Goal: Task Accomplishment & Management: Manage account settings

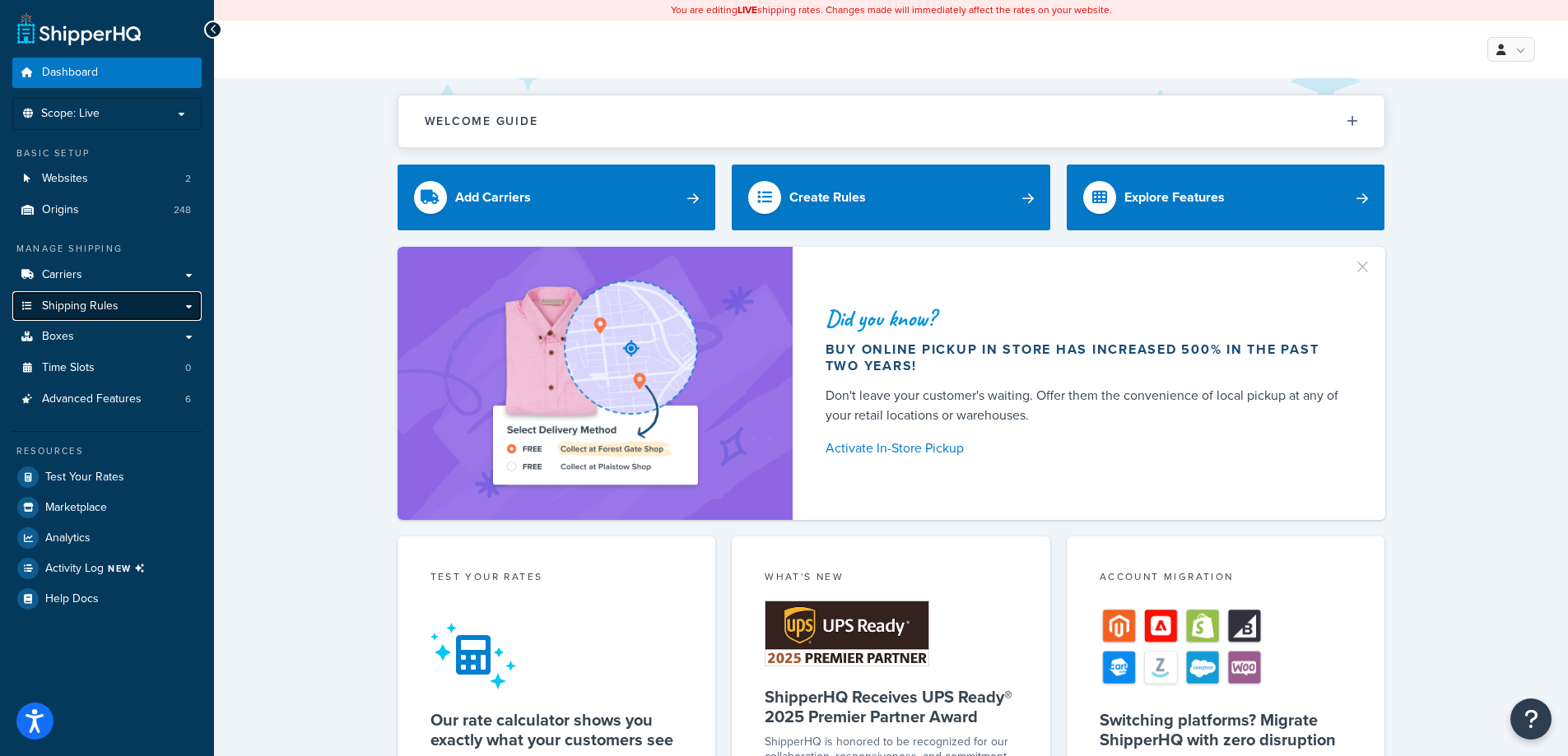
click at [164, 305] on link "Shipping Rules" at bounding box center [107, 307] width 189 height 31
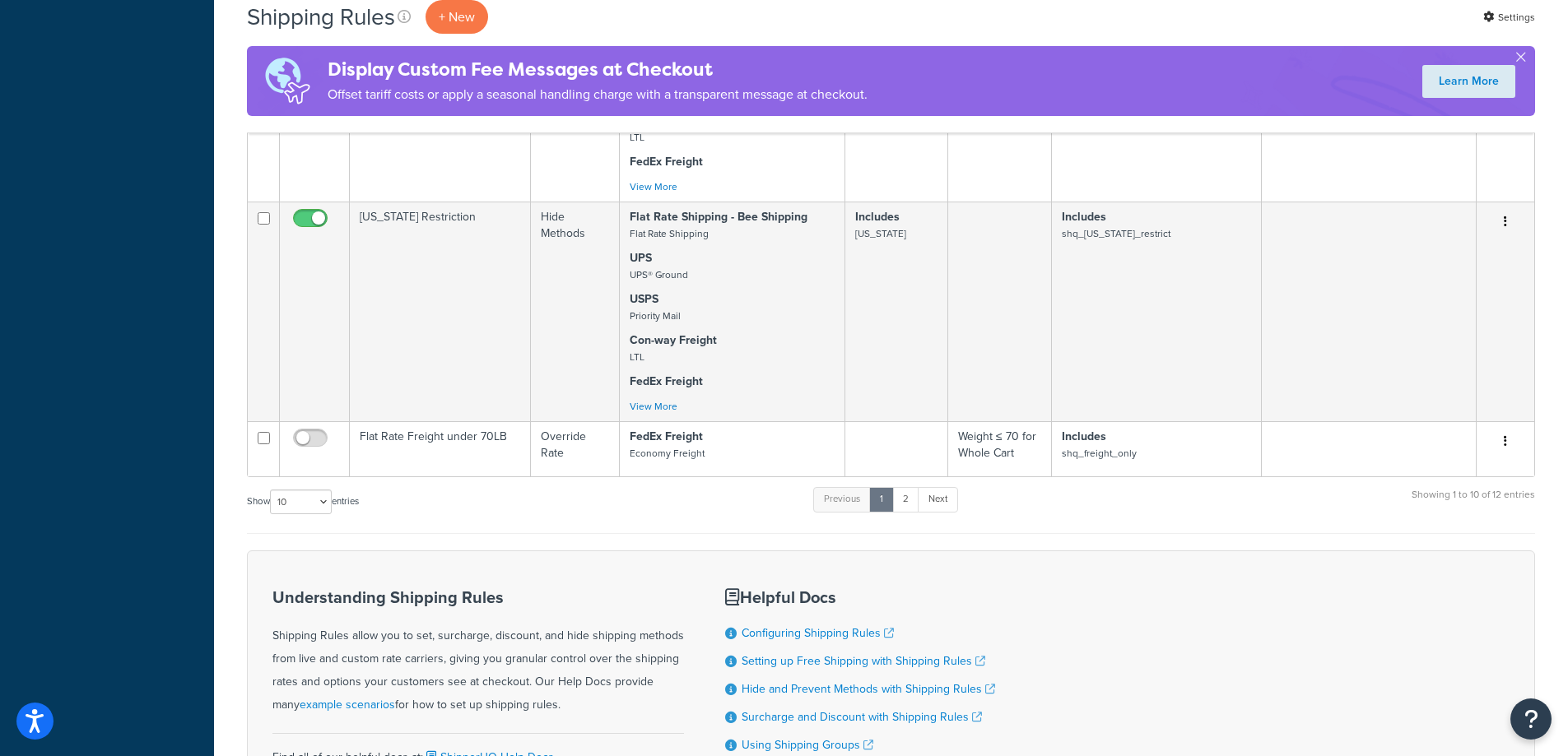
scroll to position [1646, 0]
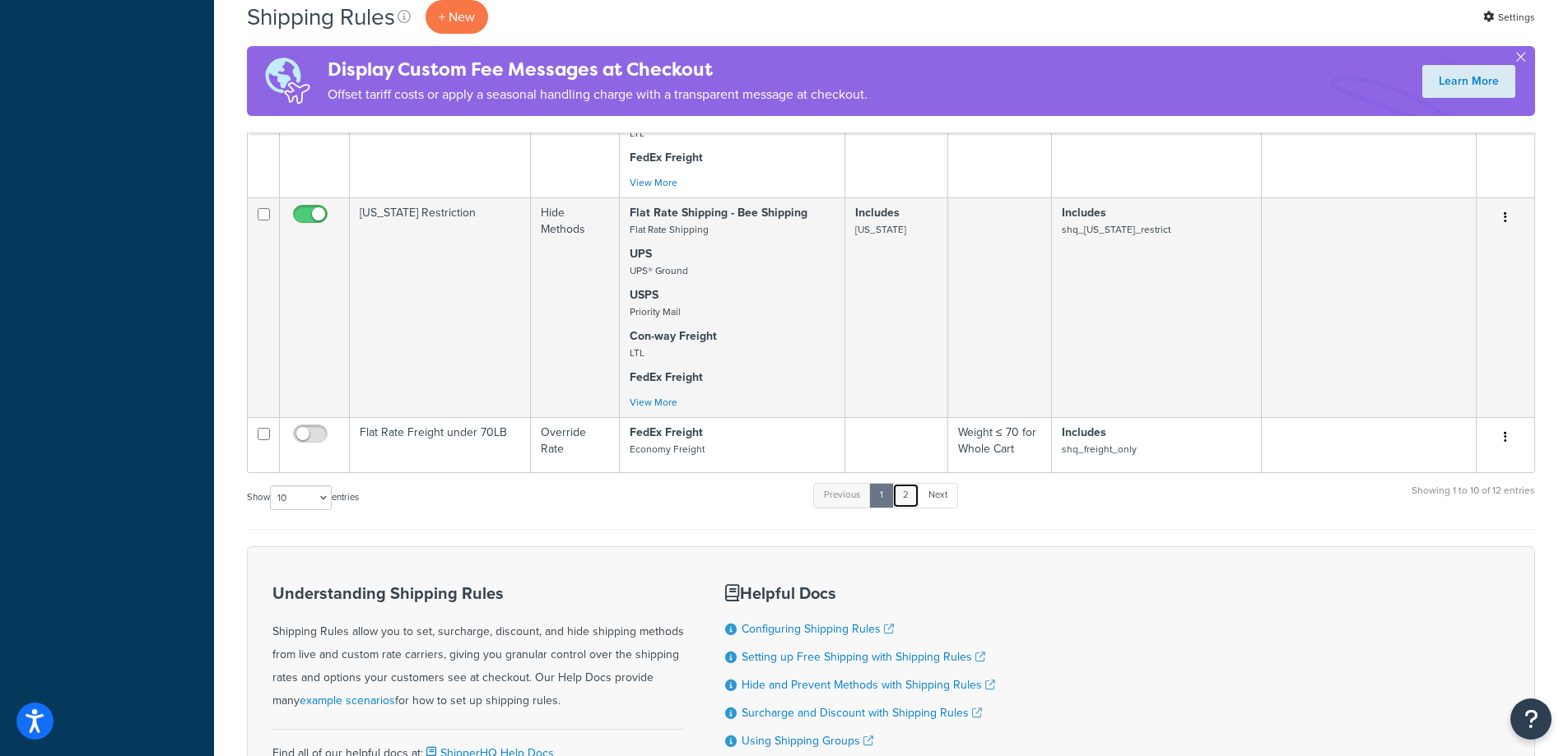
click at [906, 495] on link "2" at bounding box center [905, 495] width 27 height 24
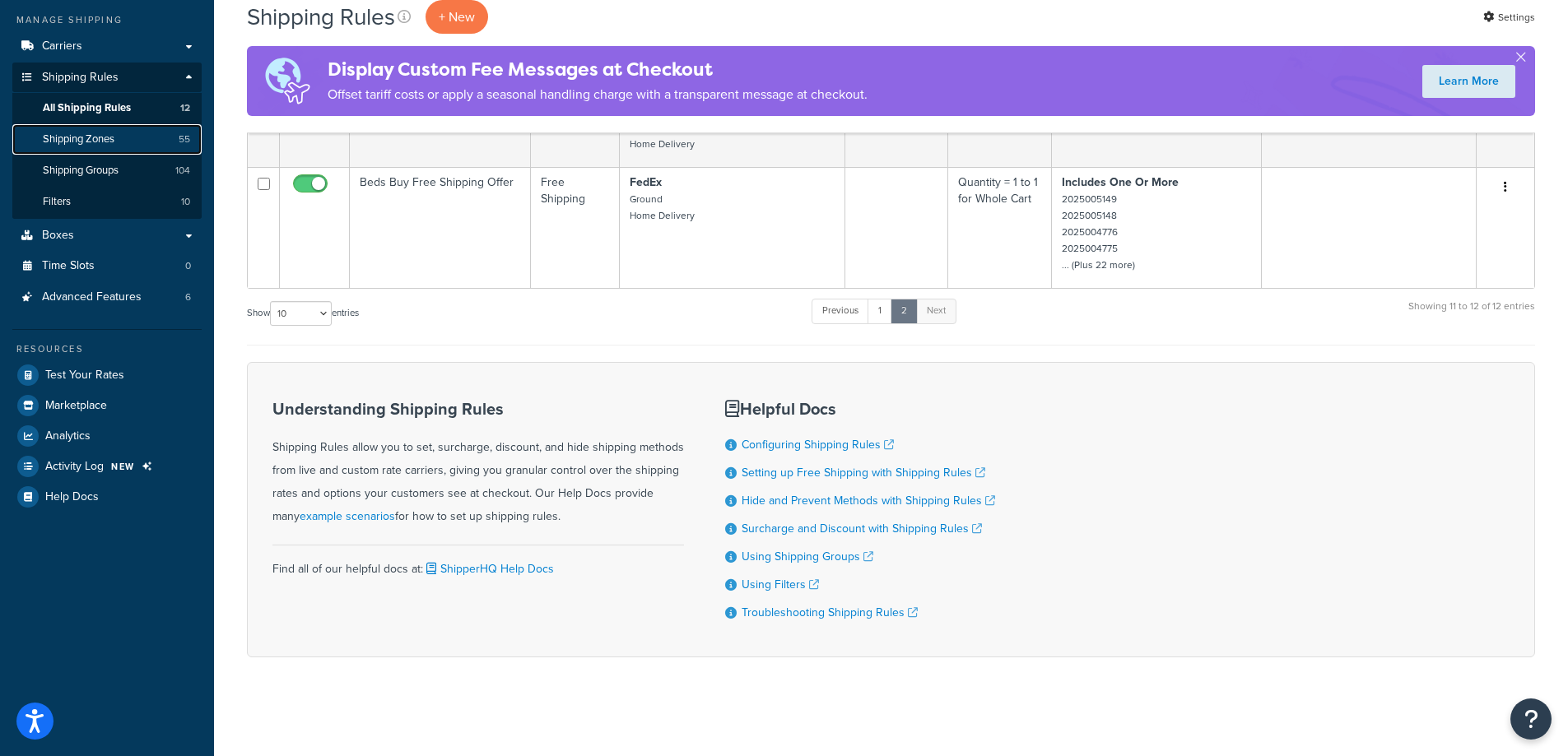
click at [85, 149] on link "Shipping Zones 55" at bounding box center [107, 139] width 189 height 31
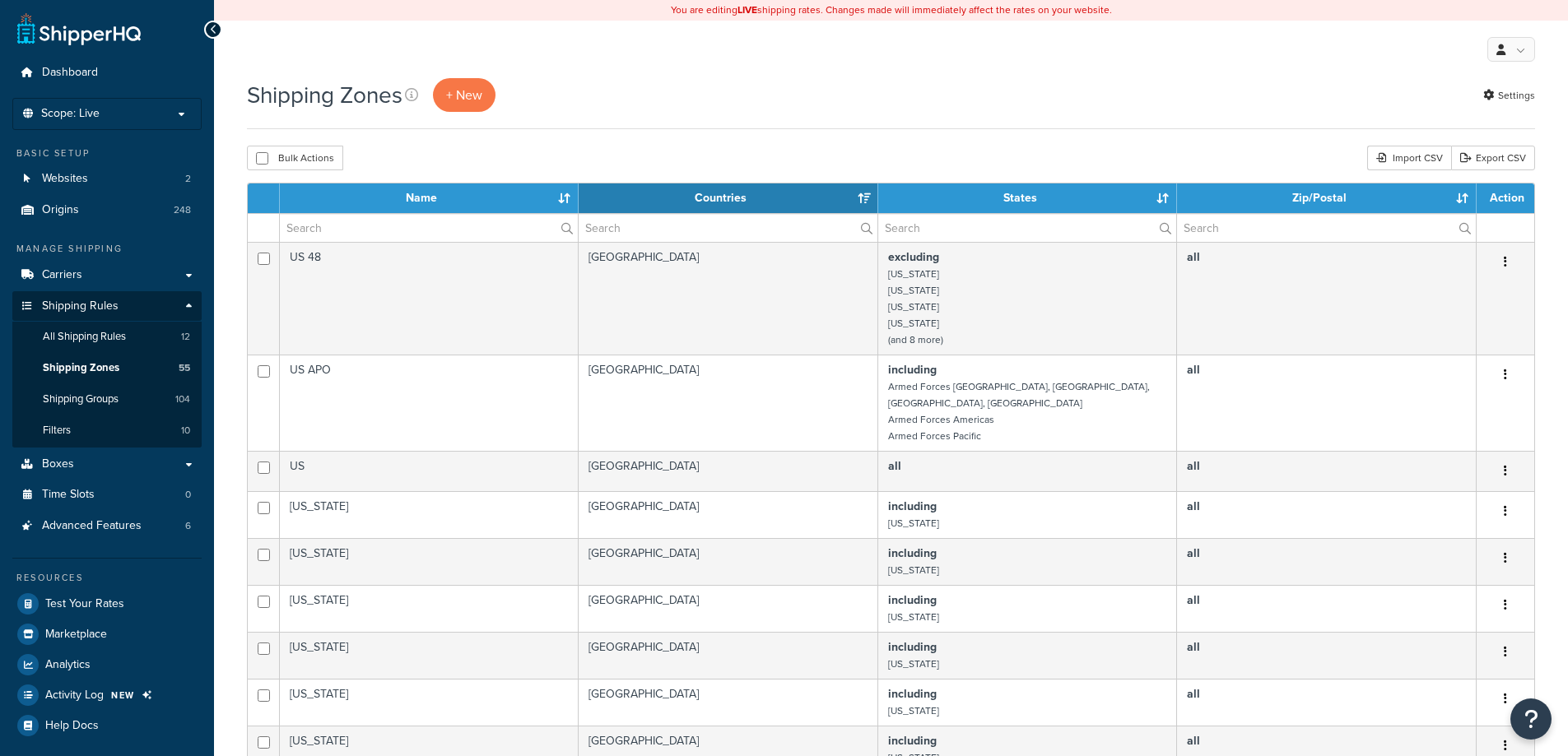
select select "15"
click at [155, 392] on link "Shipping Groups 104" at bounding box center [107, 400] width 189 height 31
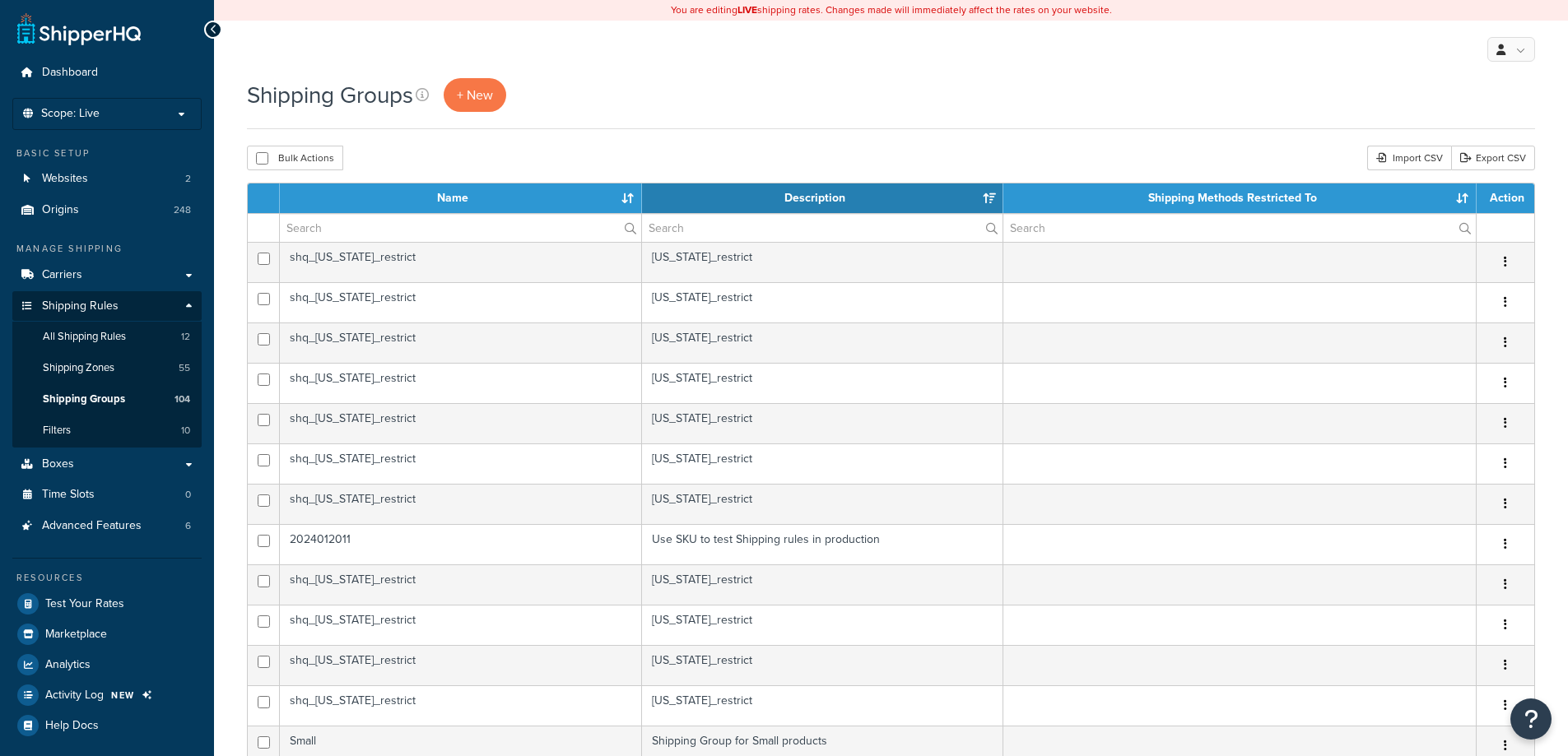
select select "15"
click at [85, 433] on link "Filters 10" at bounding box center [107, 431] width 189 height 31
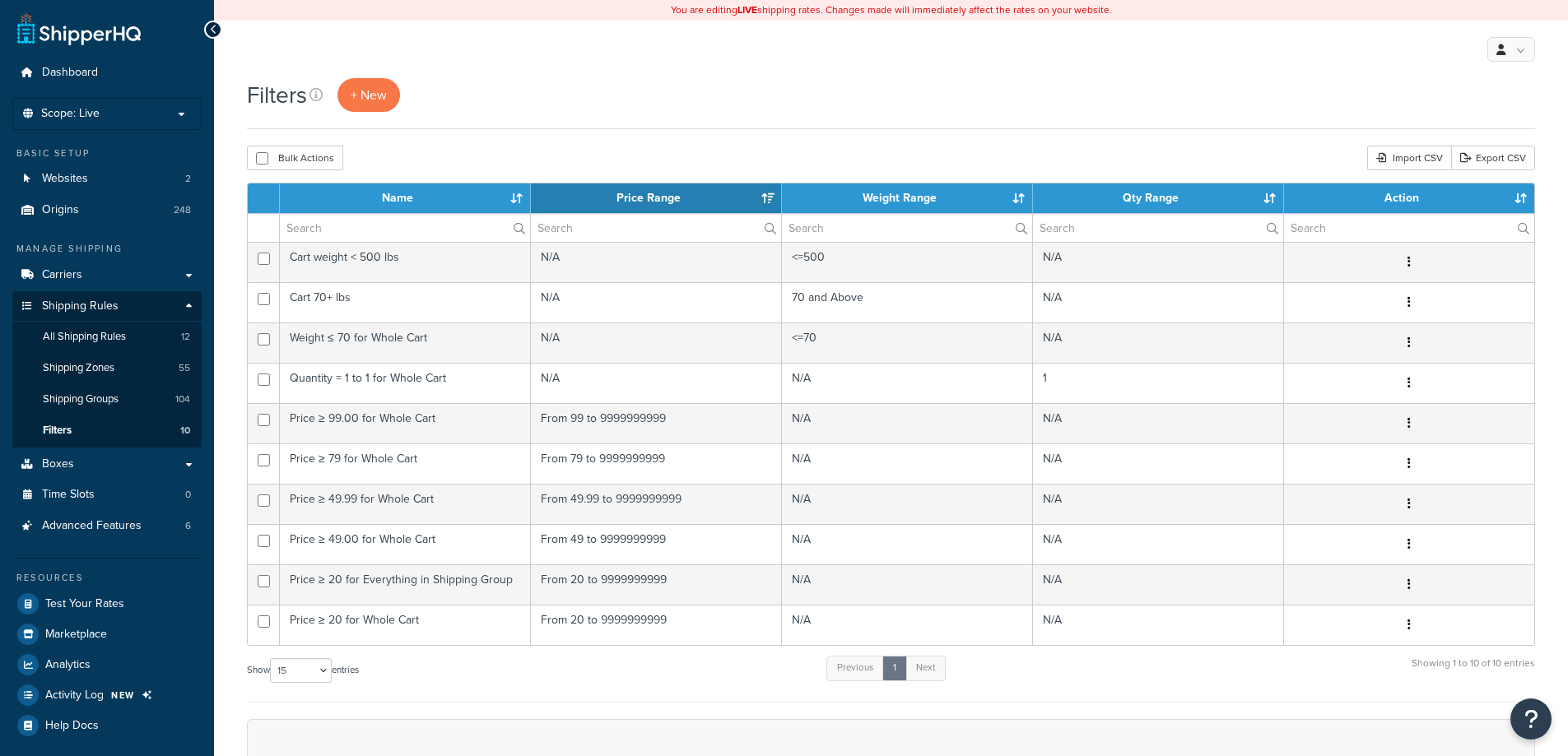
select select "15"
click at [134, 524] on span "Advanced Features" at bounding box center [91, 525] width 99 height 14
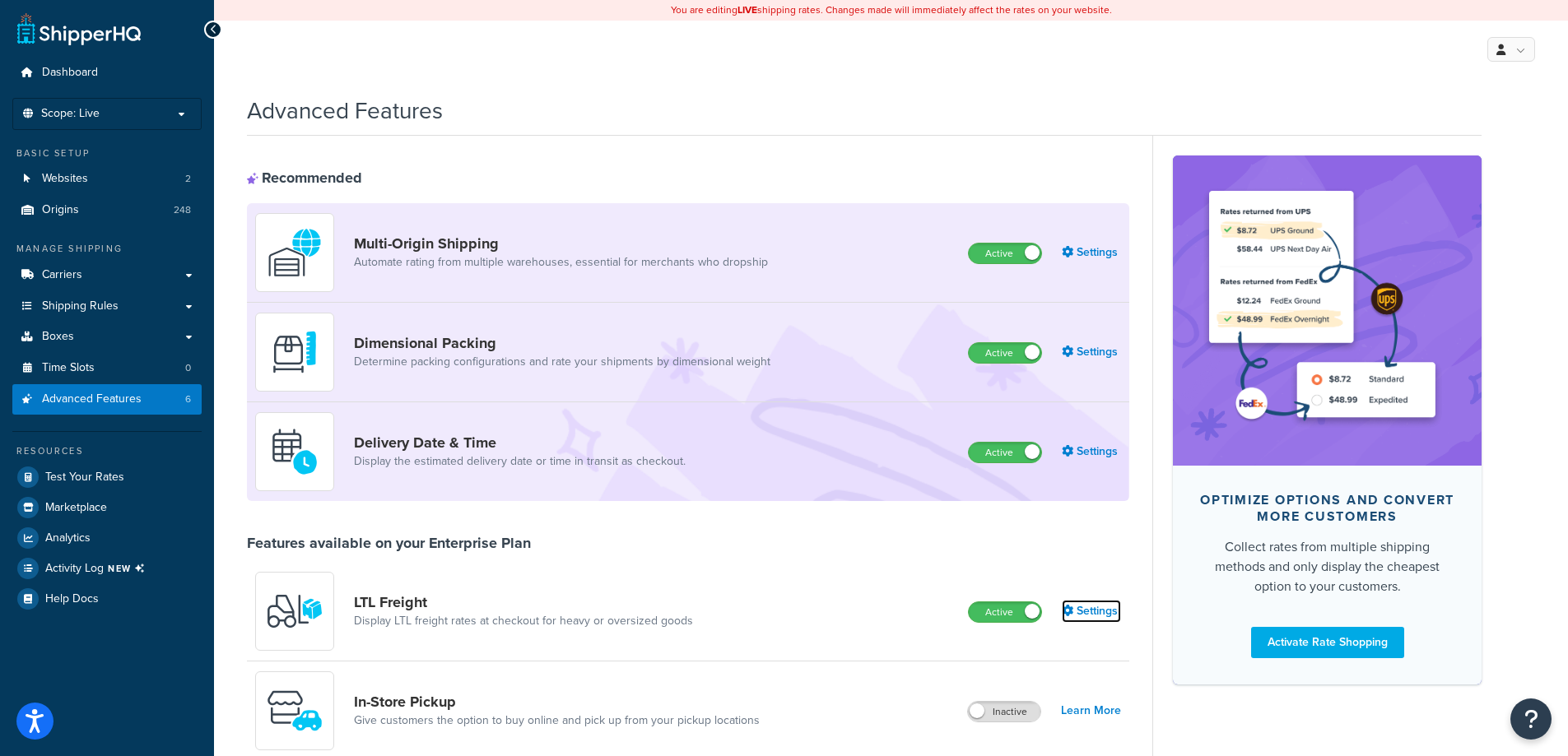
click at [1090, 602] on link "Settings" at bounding box center [1091, 610] width 60 height 23
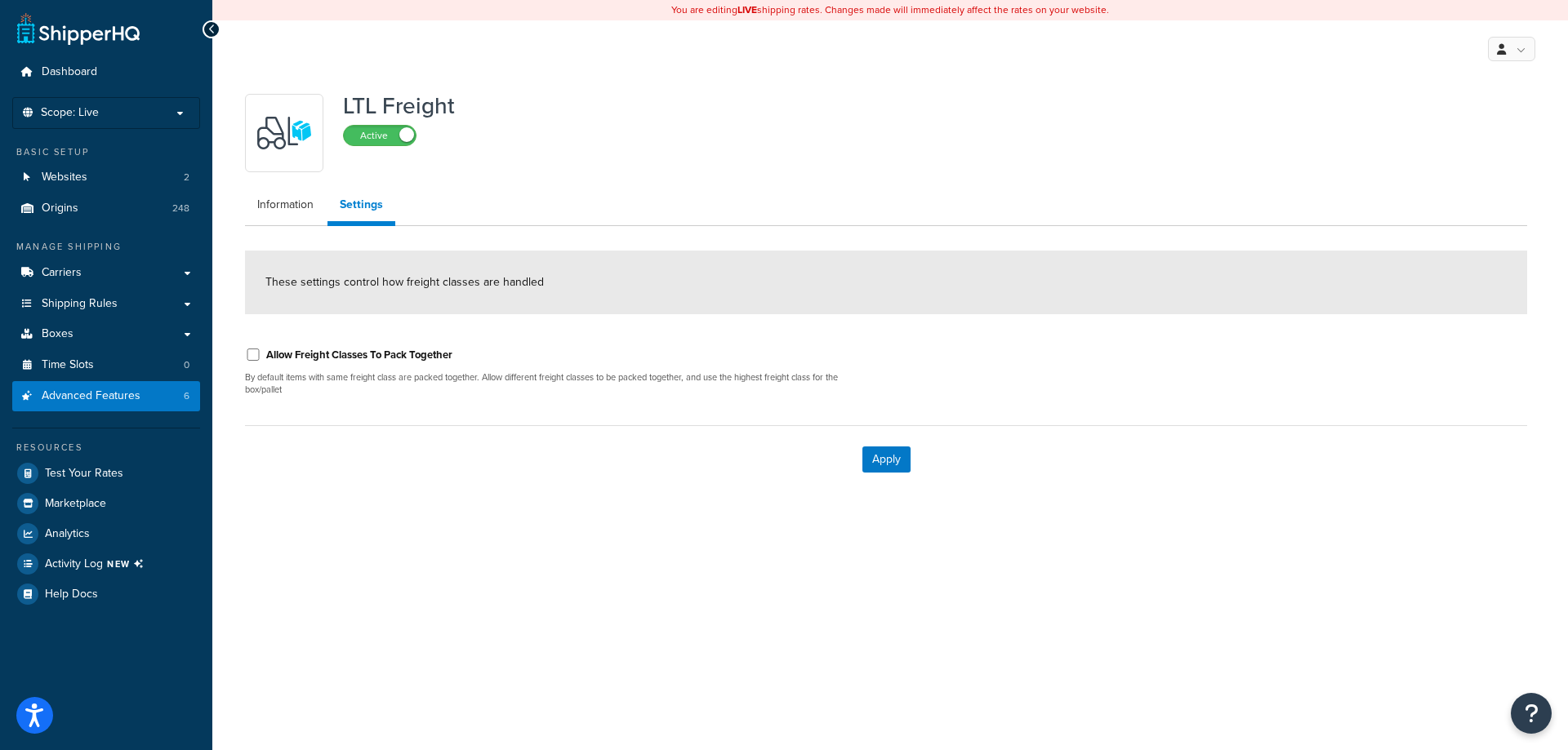
click at [299, 179] on div "LTL Freight Active Information Settings These settings control how freight clas…" at bounding box center [886, 290] width 1307 height 407
click at [299, 206] on link "Information" at bounding box center [285, 205] width 81 height 32
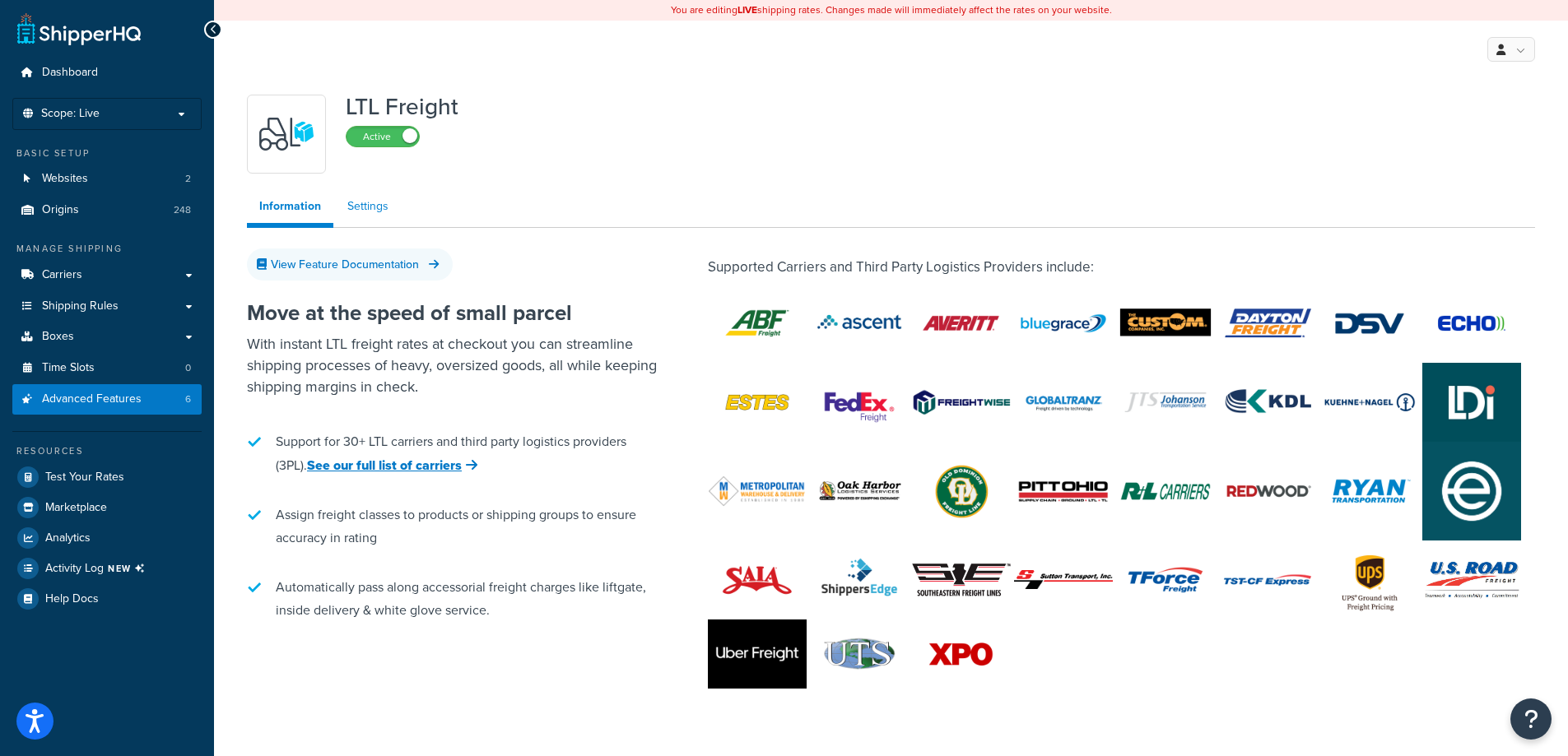
click at [355, 205] on link "Settings" at bounding box center [367, 206] width 66 height 33
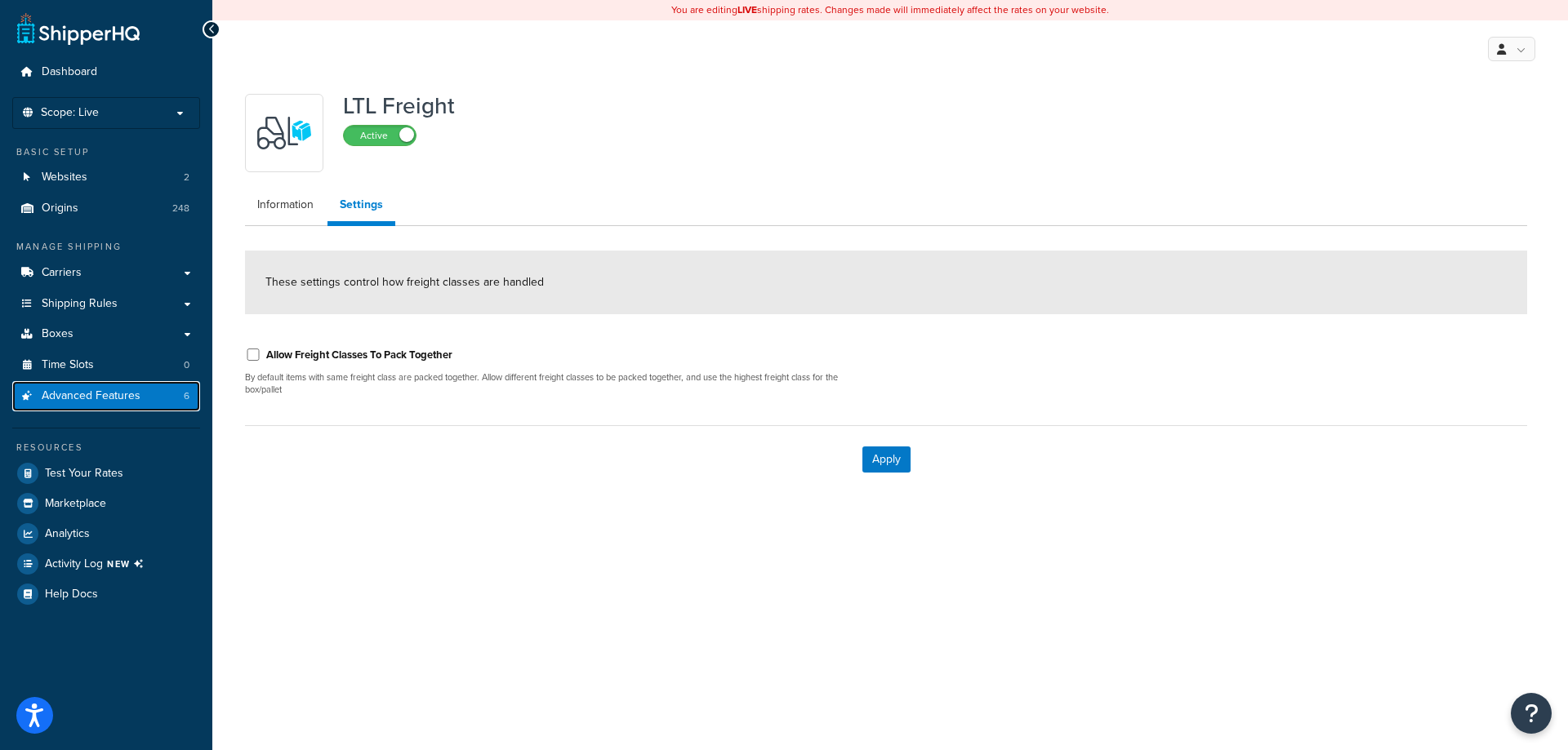
click at [116, 397] on span "Advanced Features" at bounding box center [91, 396] width 99 height 13
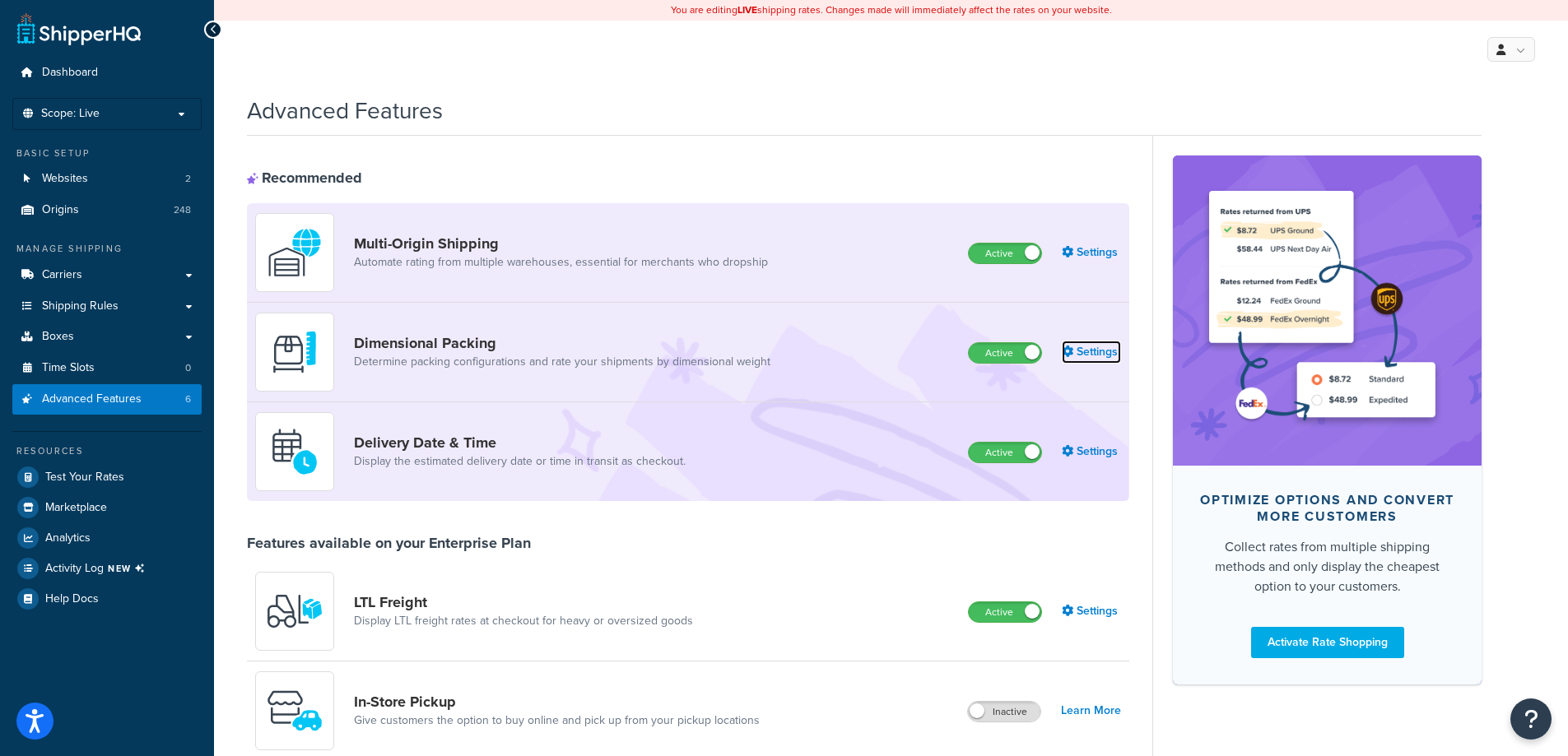
click at [1089, 344] on link "Settings" at bounding box center [1091, 352] width 60 height 23
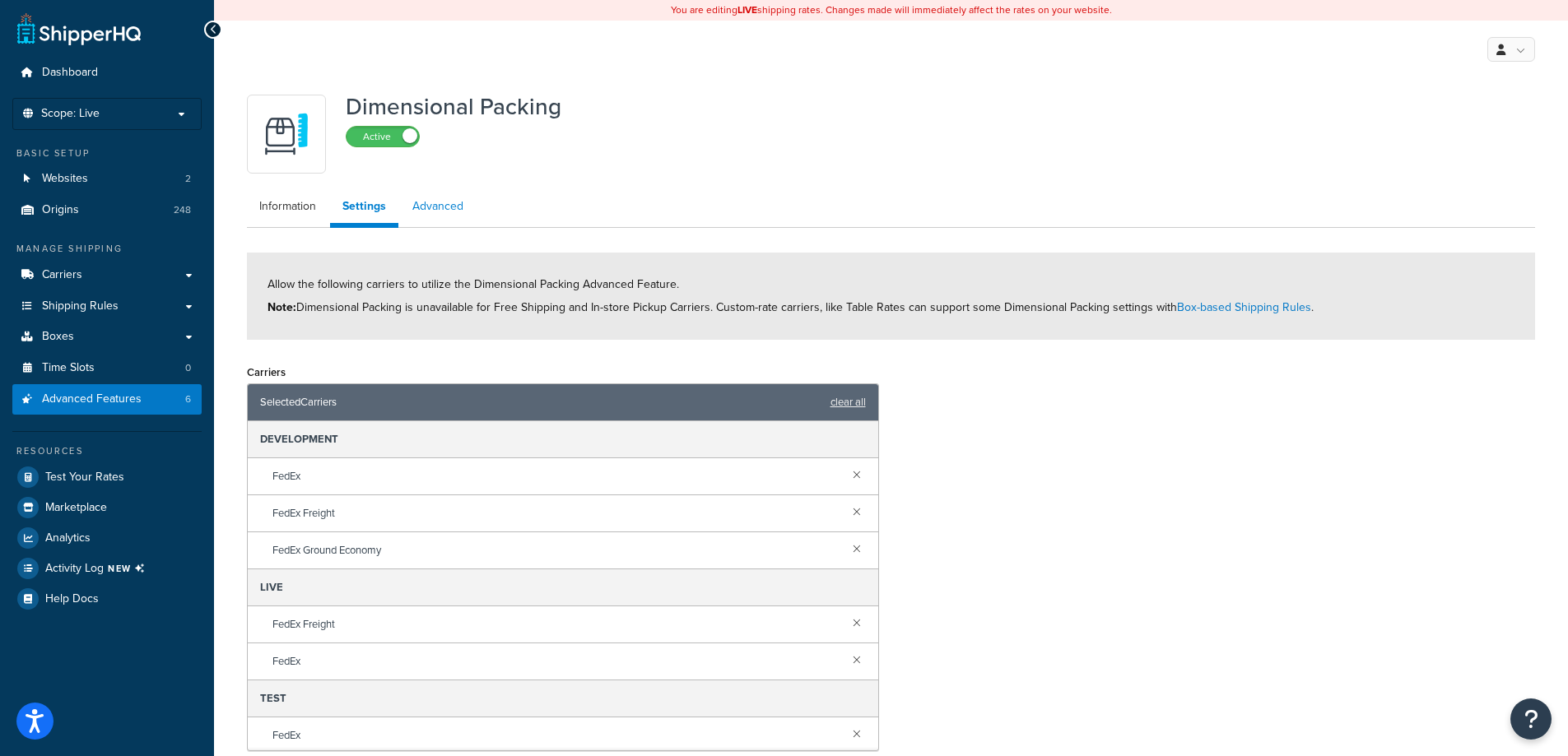
click at [461, 208] on link "Advanced" at bounding box center [438, 206] width 76 height 33
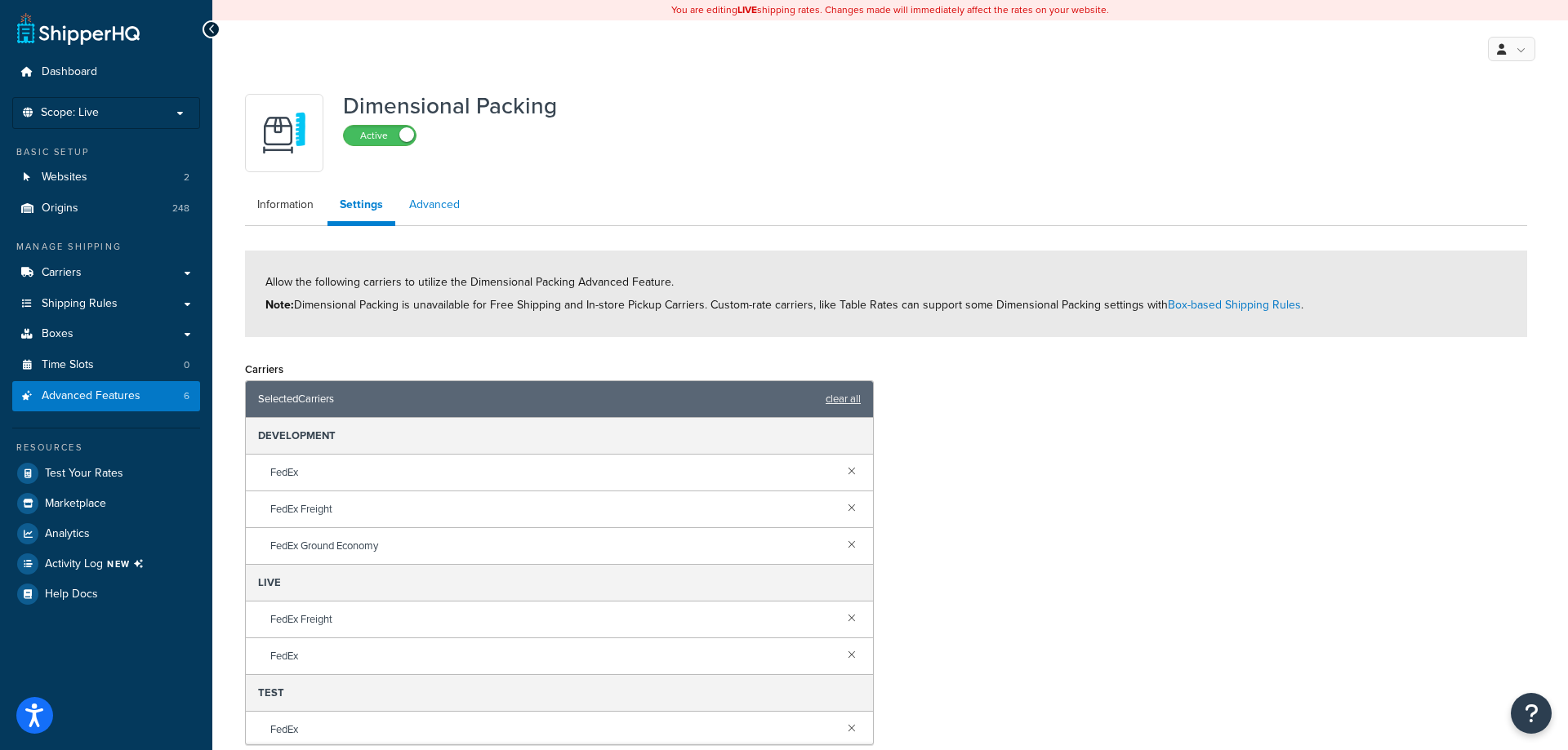
select select "false"
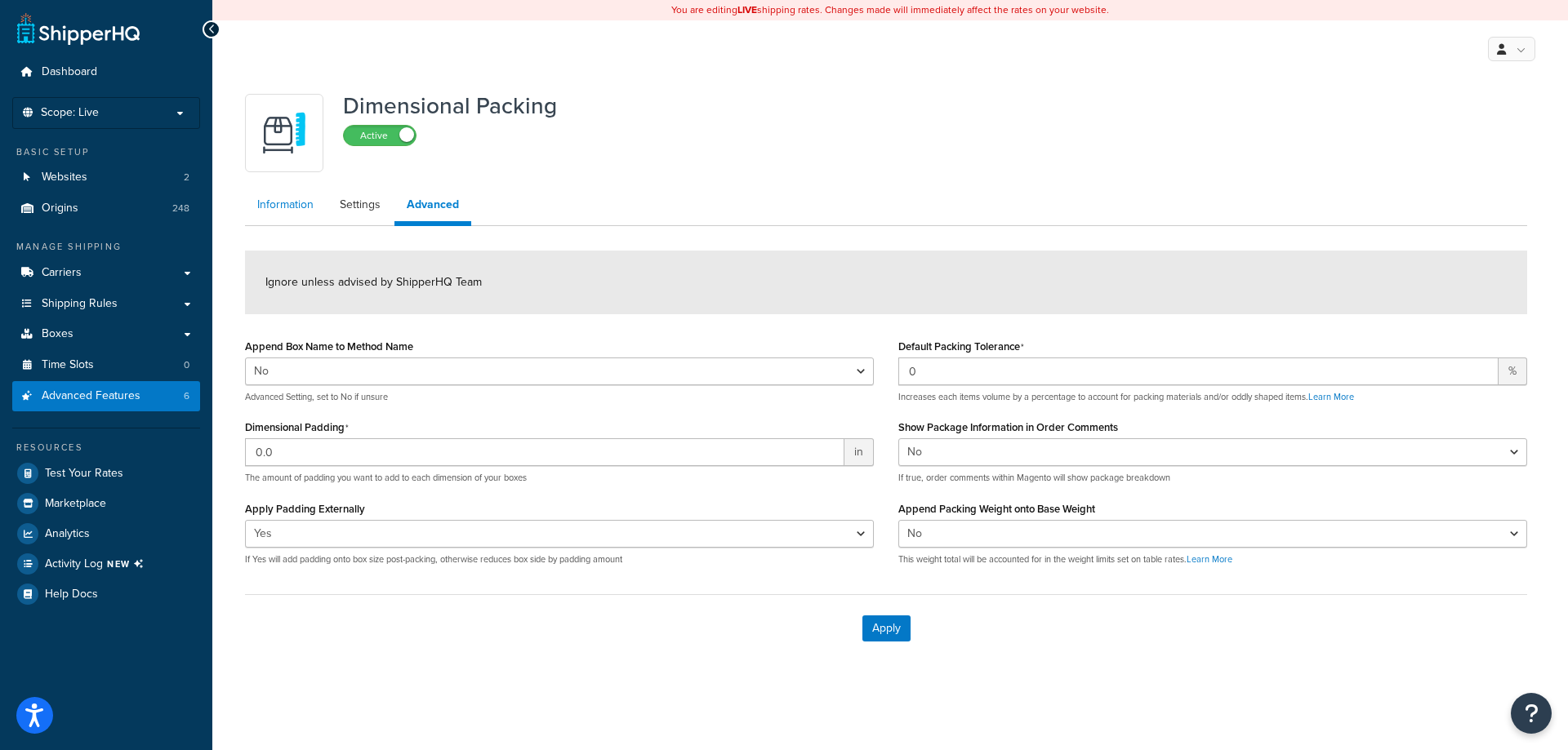
click at [293, 205] on link "Information" at bounding box center [285, 205] width 81 height 32
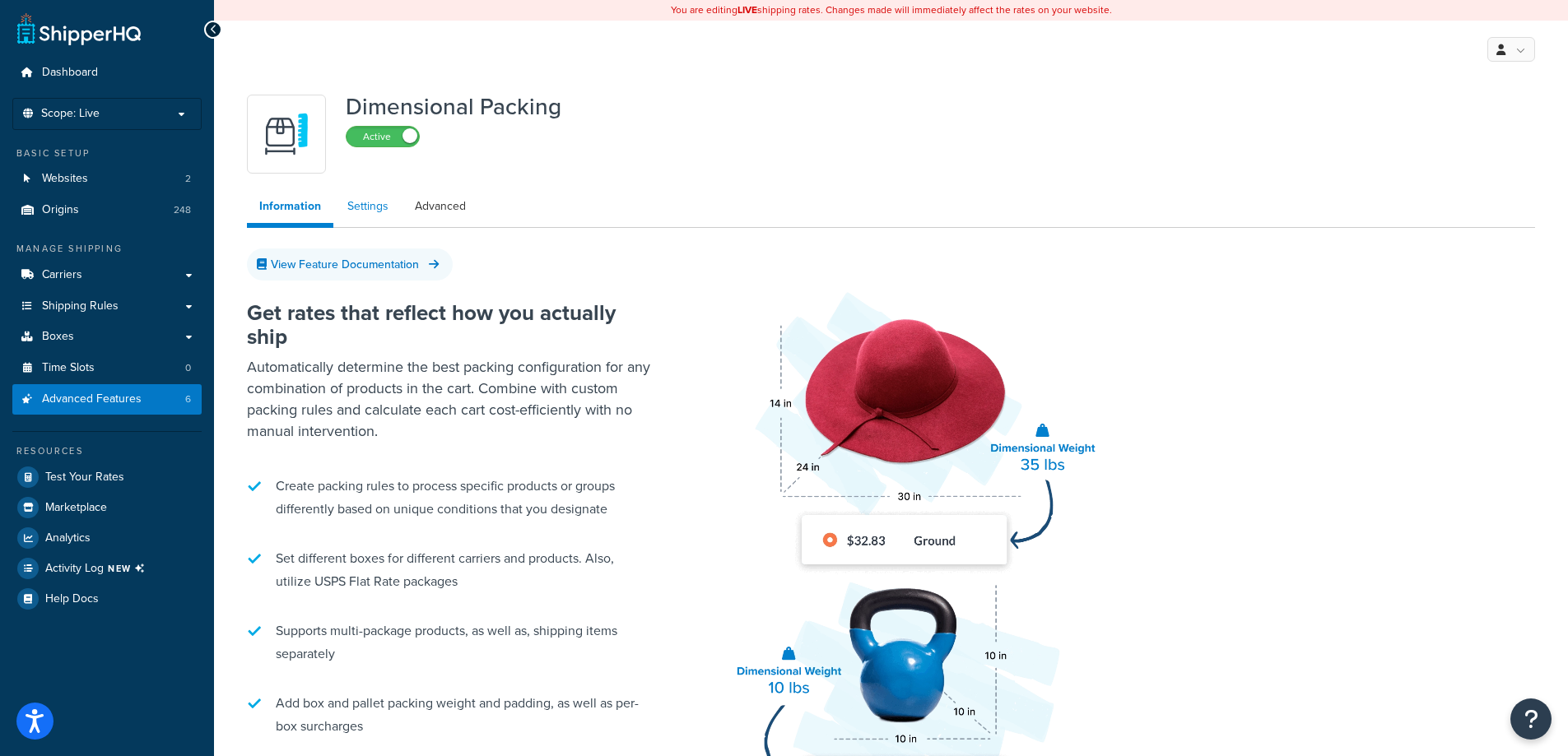
click at [354, 205] on link "Settings" at bounding box center [367, 206] width 66 height 33
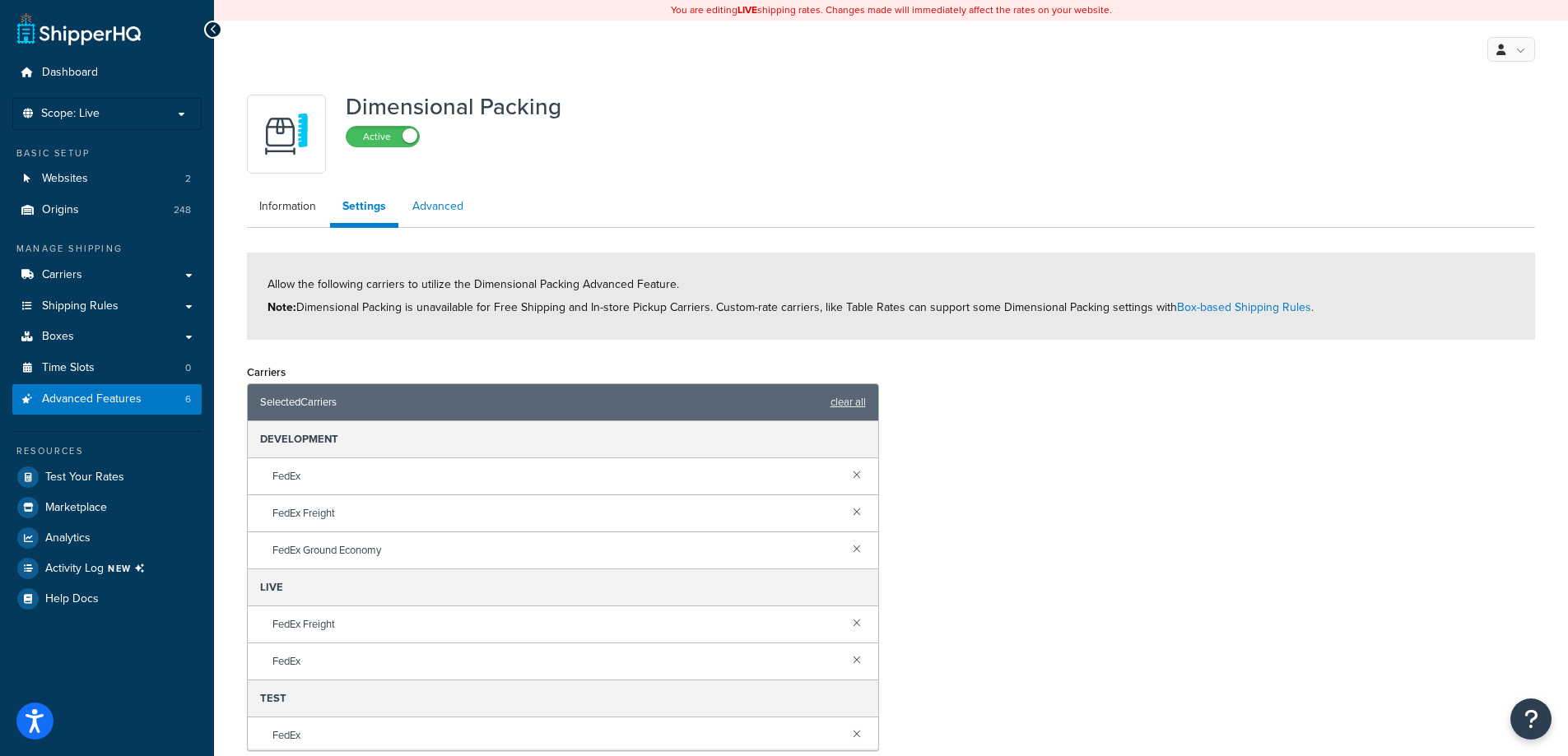
click at [449, 214] on link "Advanced" at bounding box center [438, 206] width 76 height 33
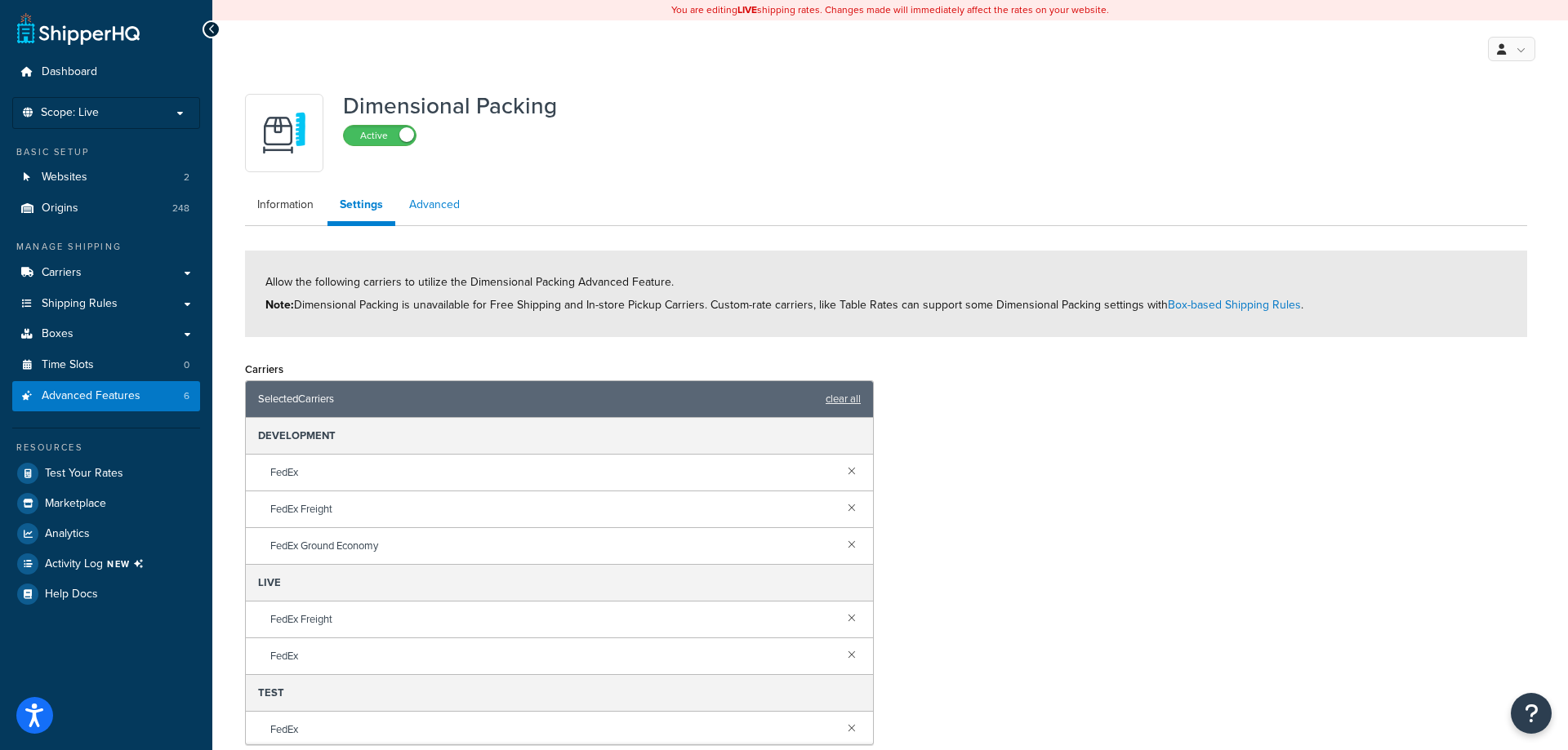
select select "false"
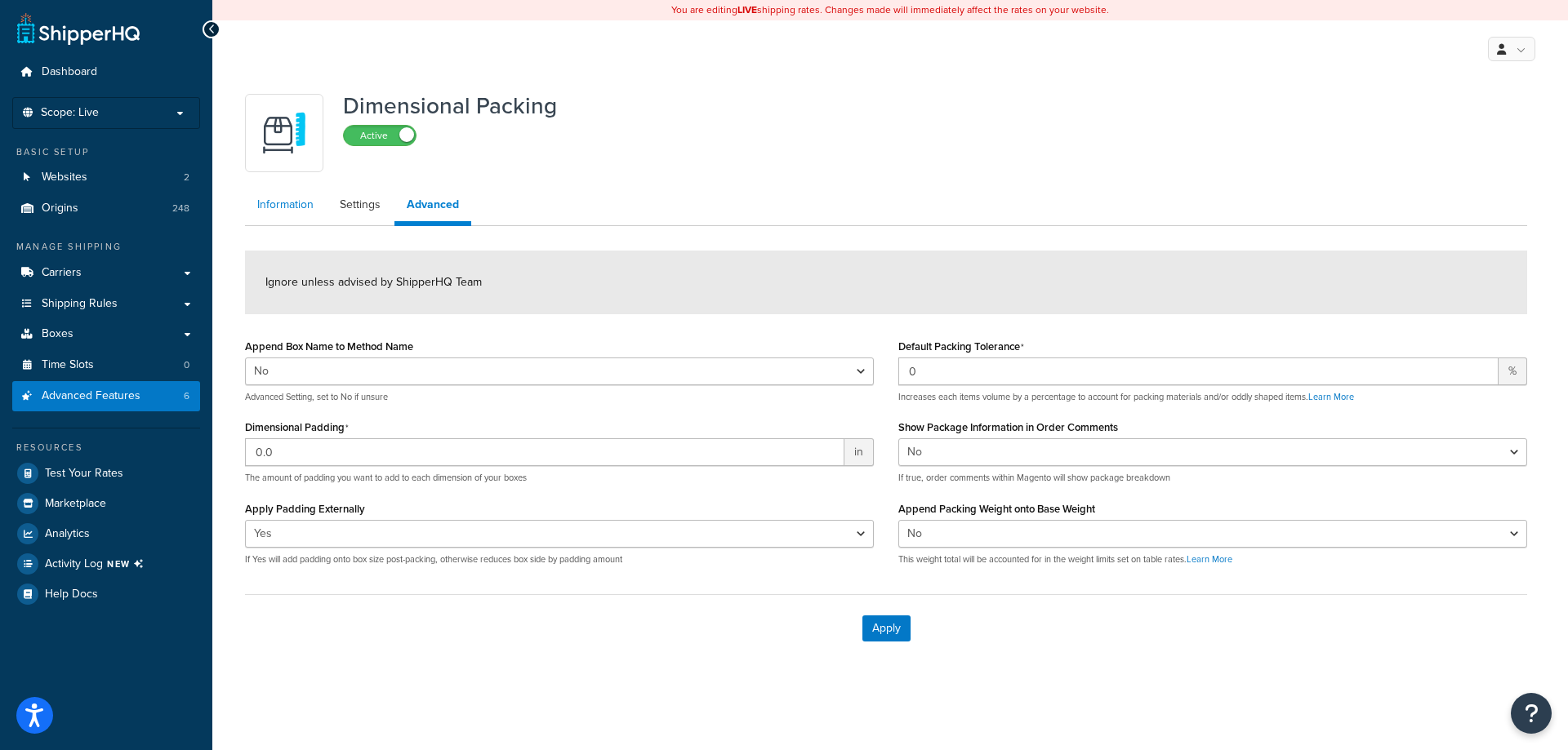
click at [304, 206] on link "Information" at bounding box center [285, 205] width 81 height 32
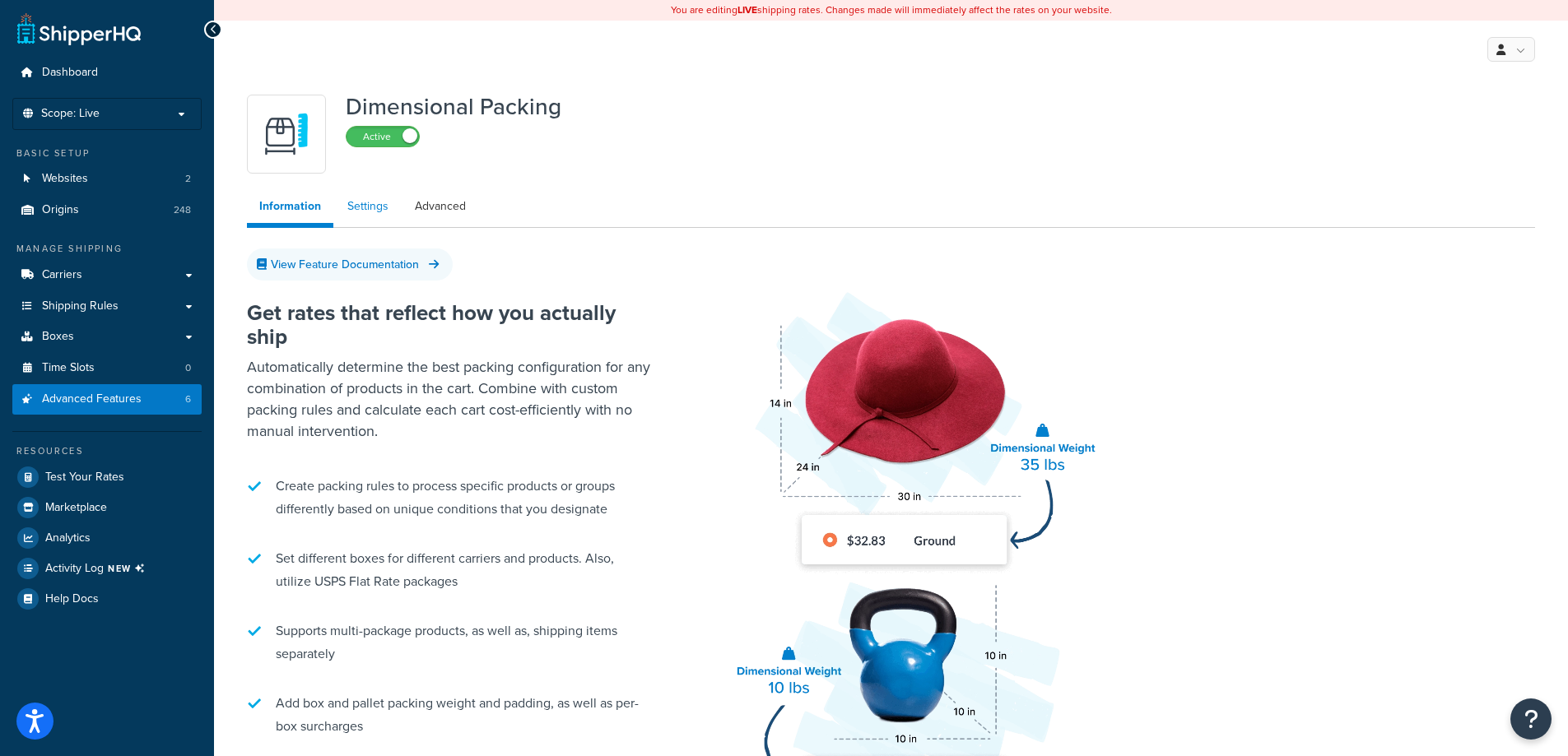
click at [374, 213] on link "Settings" at bounding box center [367, 206] width 66 height 33
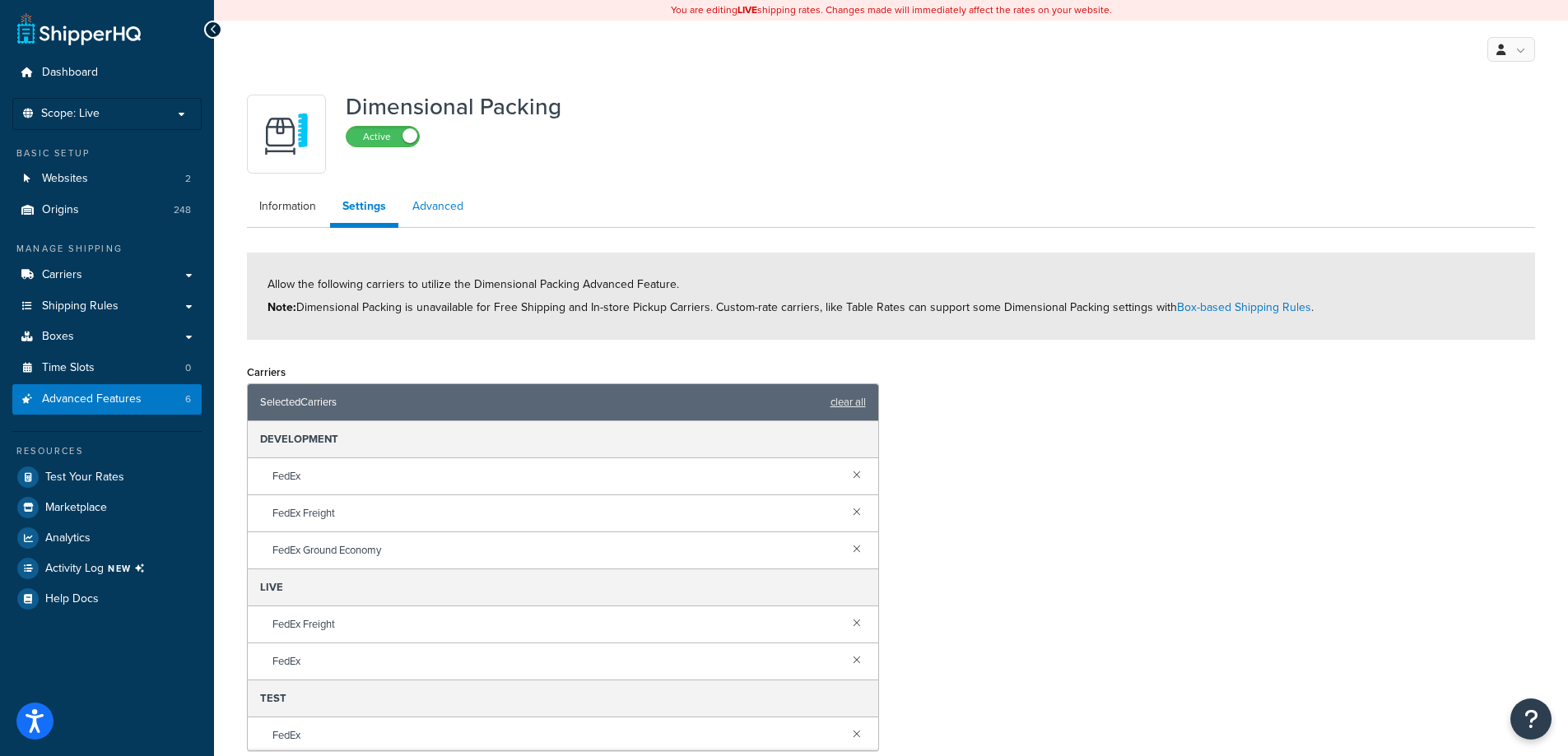
click at [435, 210] on link "Advanced" at bounding box center [438, 206] width 76 height 33
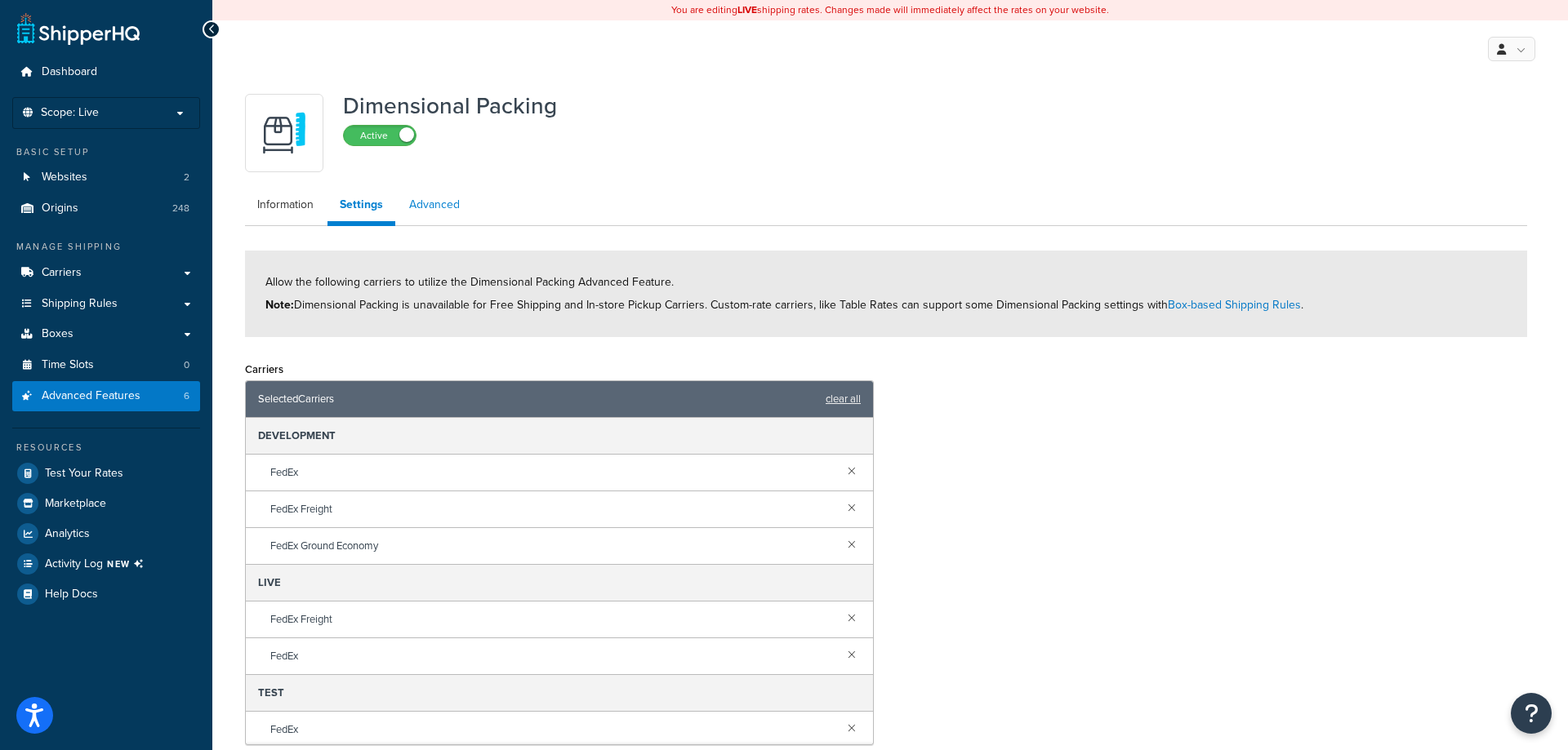
select select "false"
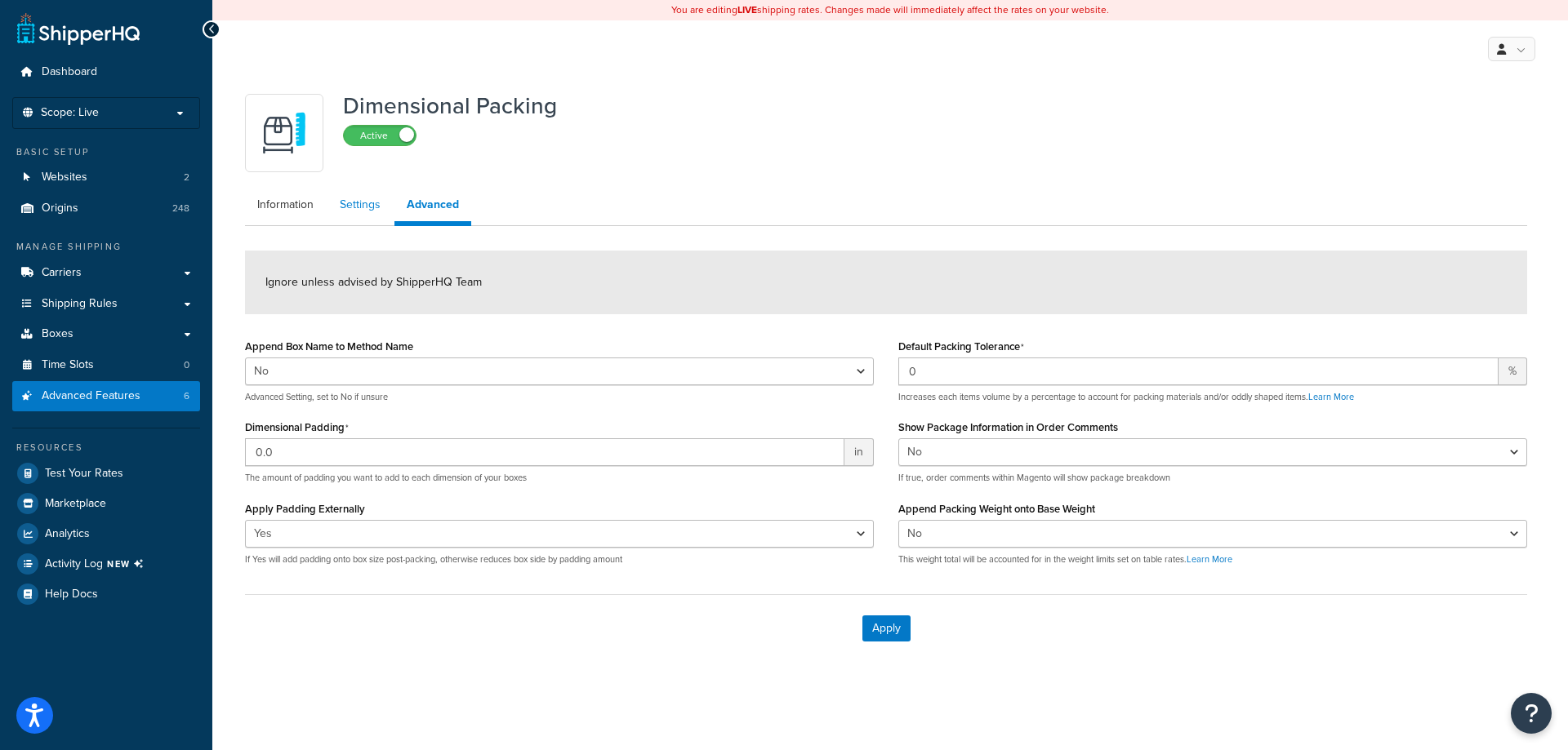
click at [375, 210] on link "Settings" at bounding box center [360, 205] width 66 height 32
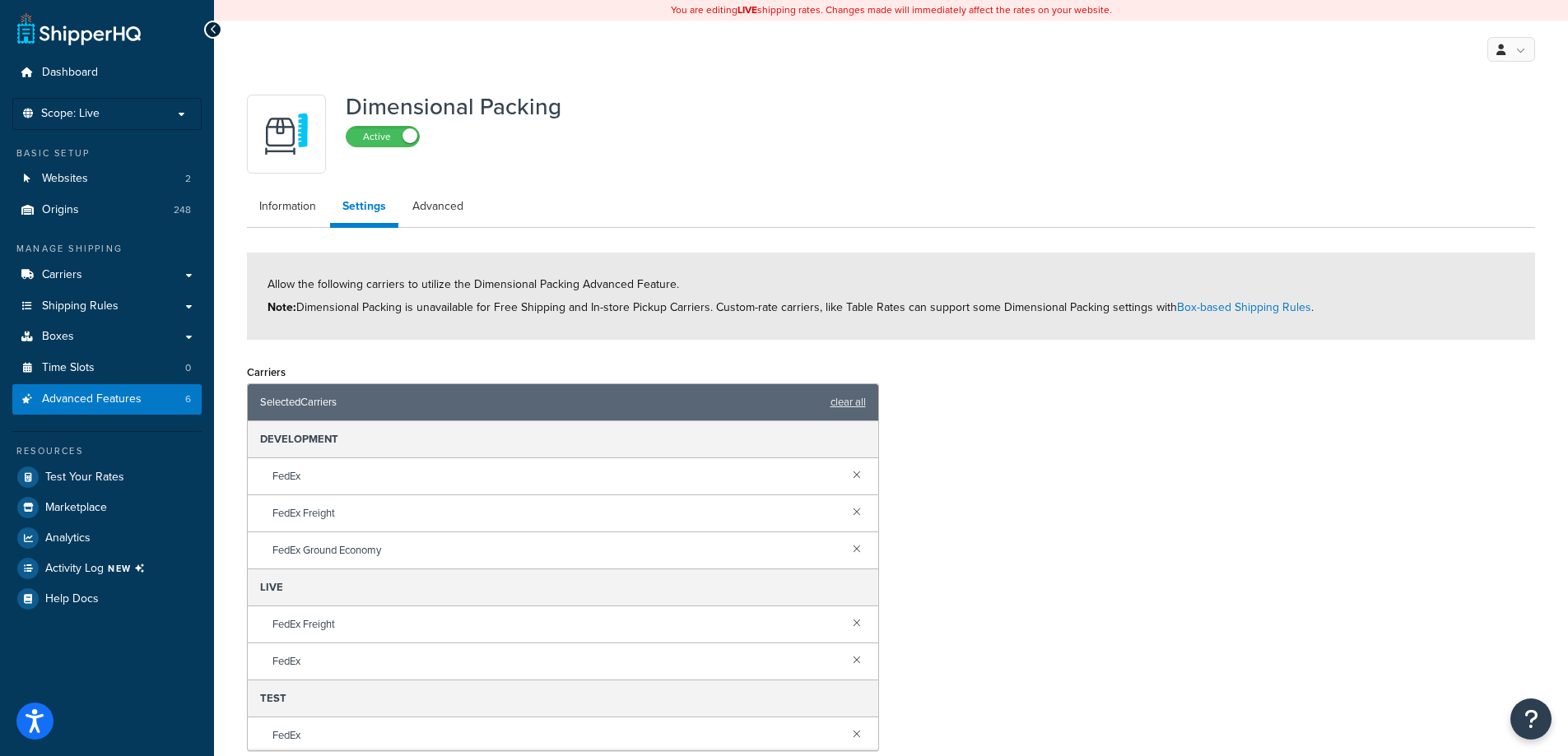
select select "false"
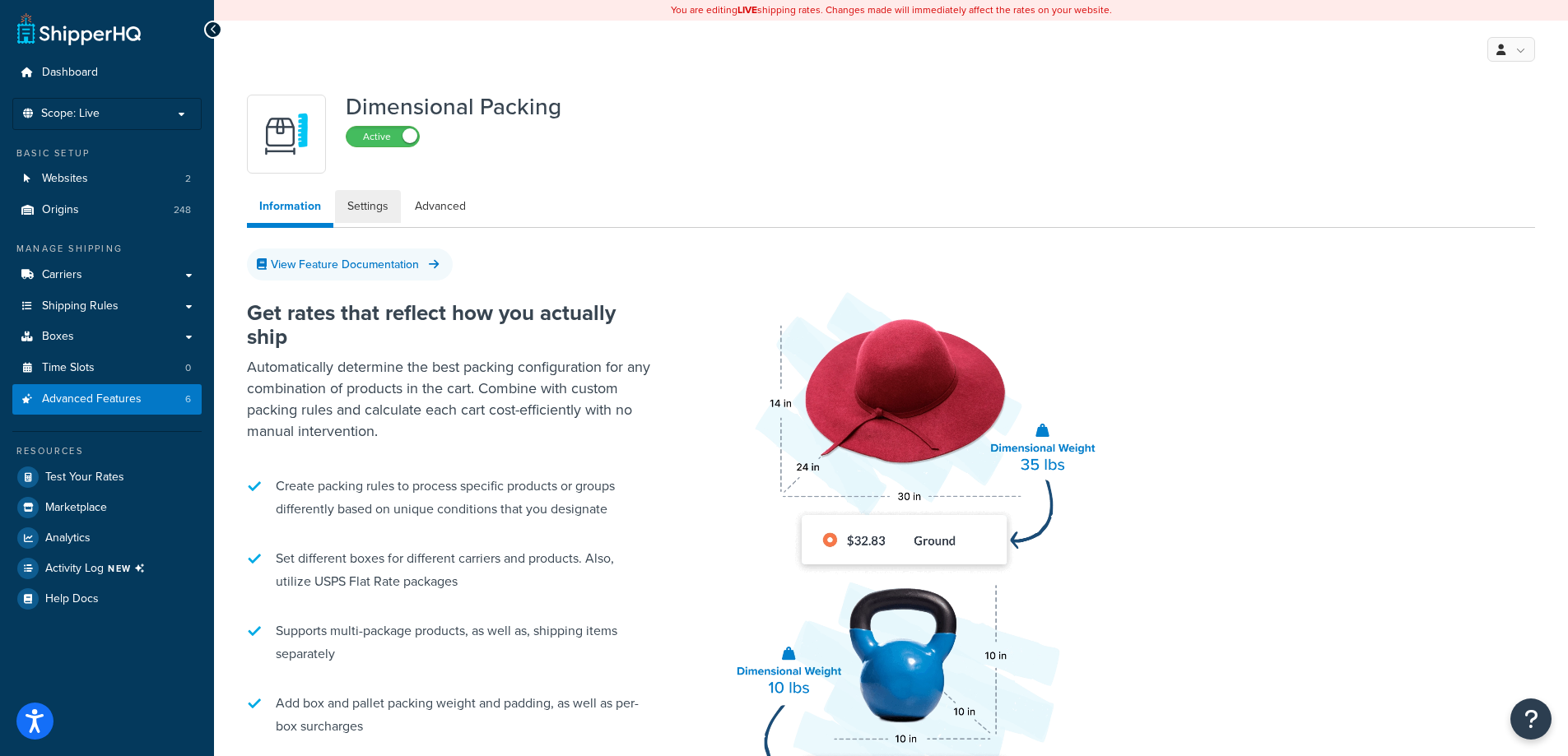
select select "false"
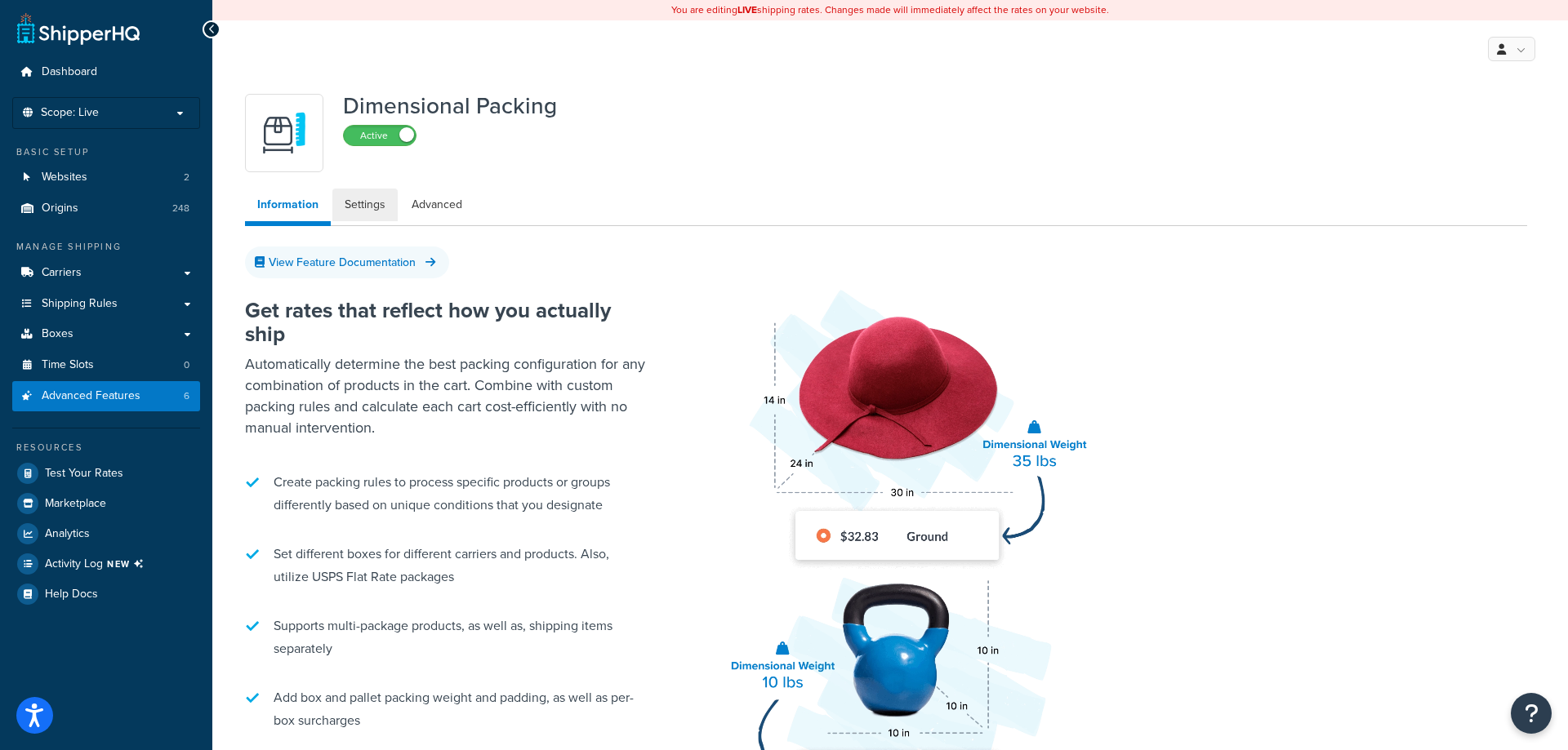
select select "false"
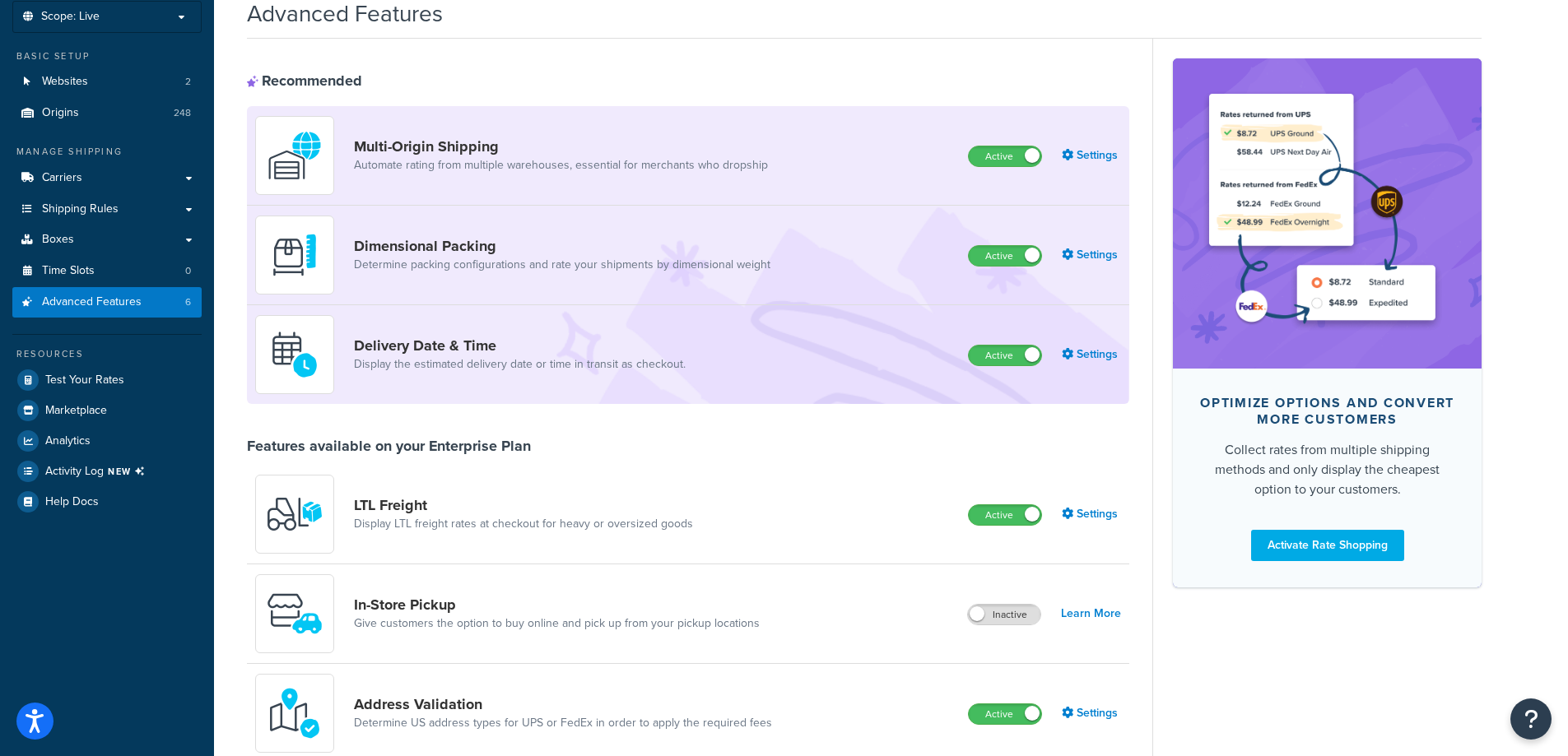
scroll to position [60, 0]
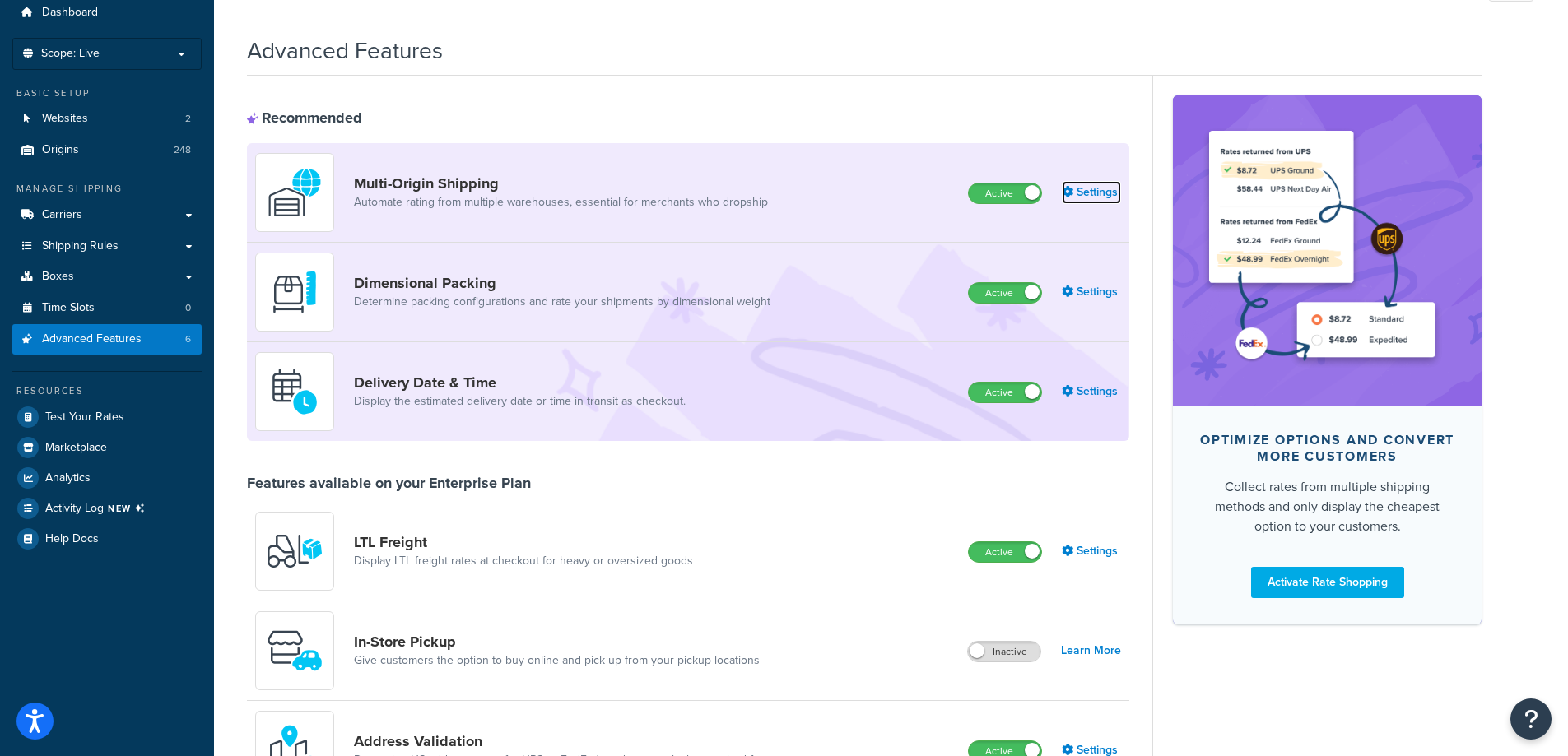
click at [1082, 191] on link "Settings" at bounding box center [1091, 192] width 60 height 23
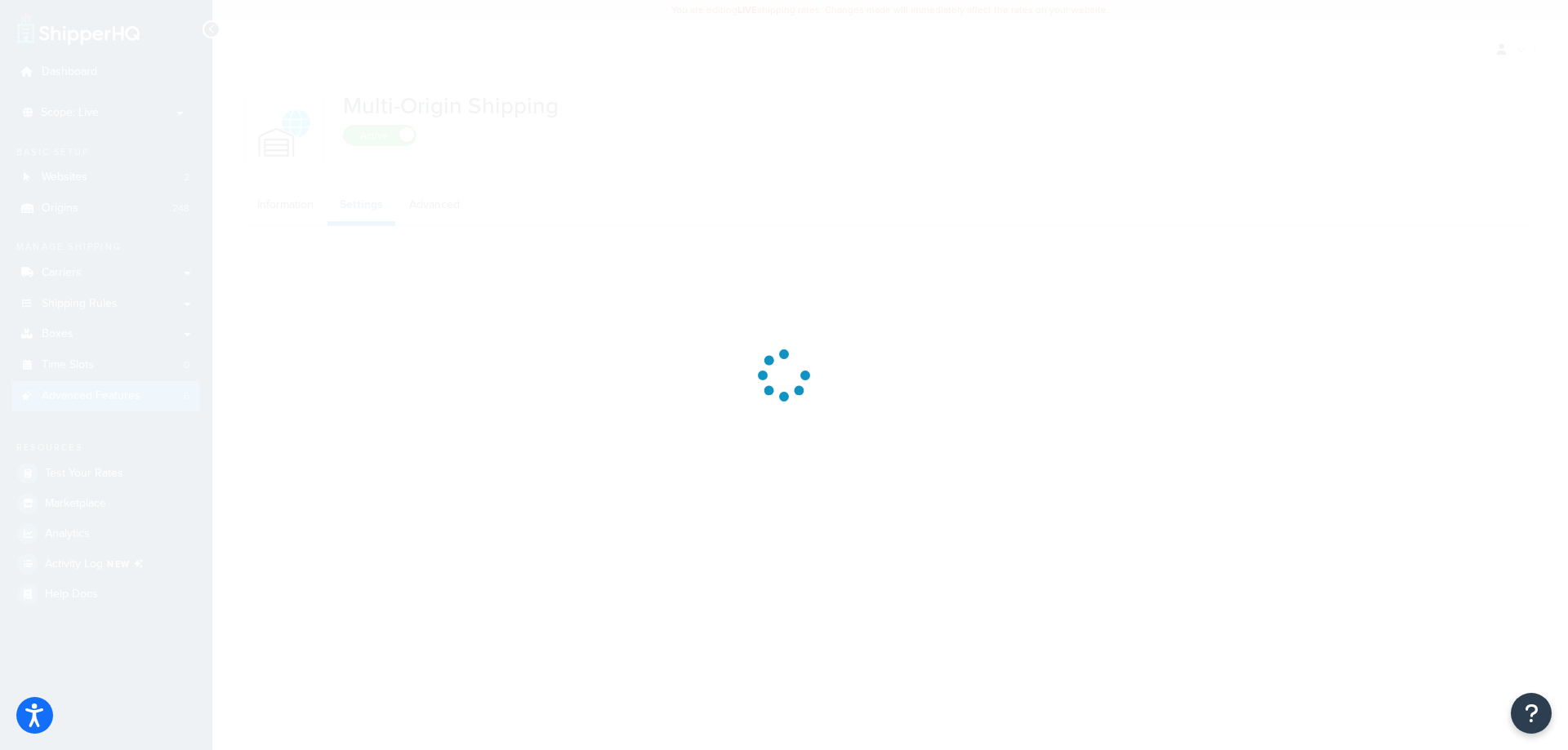
select select "false"
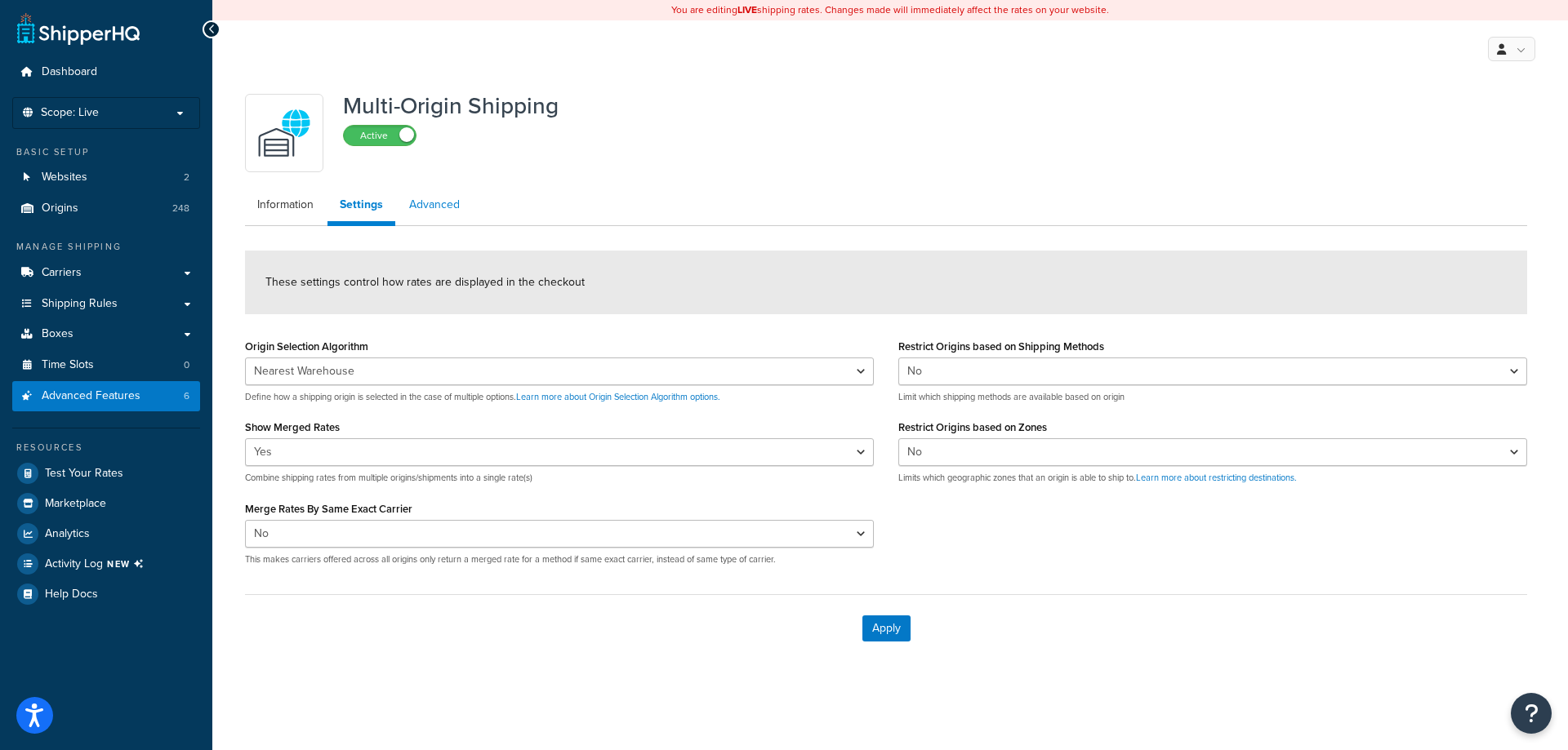
click at [432, 208] on link "Advanced" at bounding box center [434, 205] width 75 height 32
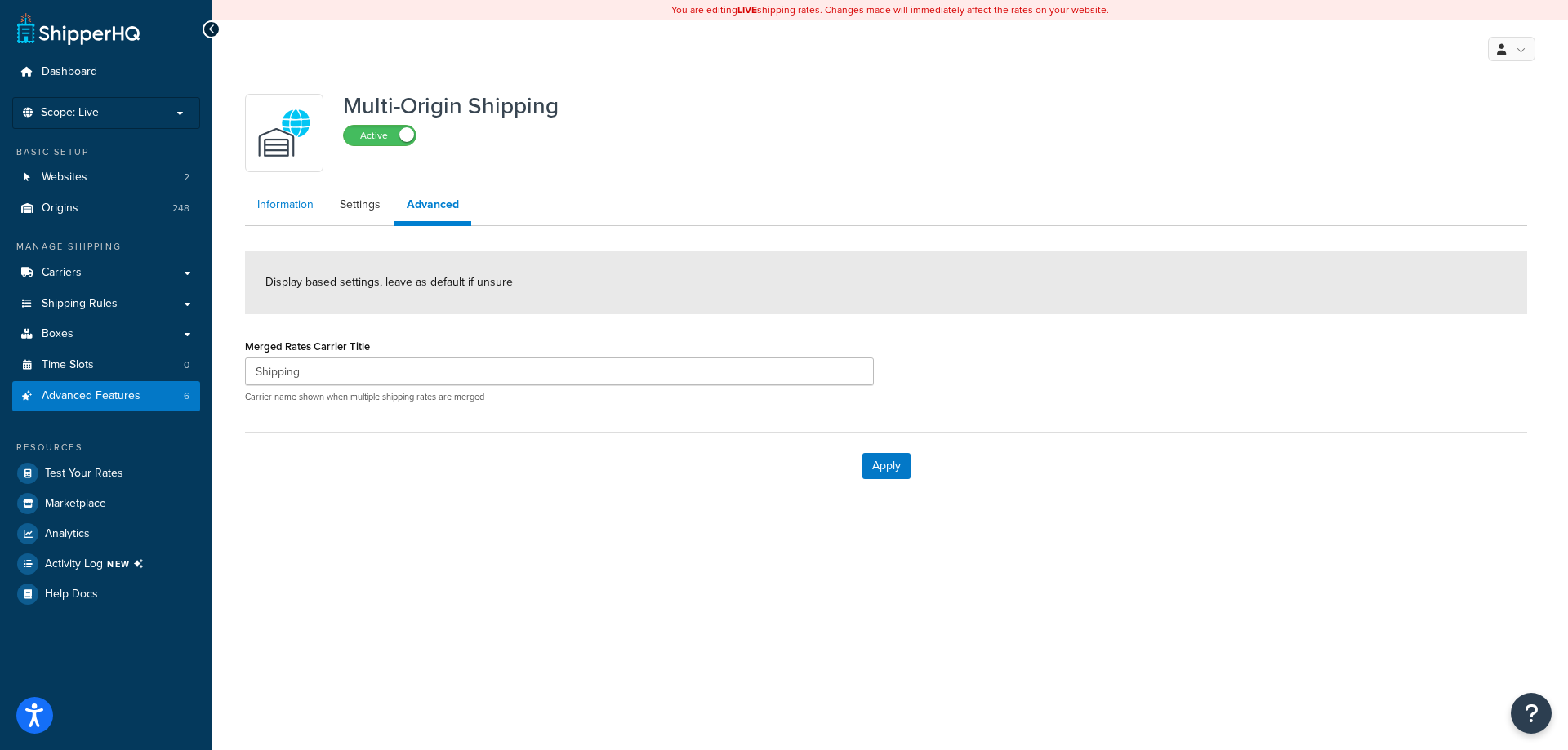
click at [302, 201] on link "Information" at bounding box center [285, 205] width 81 height 32
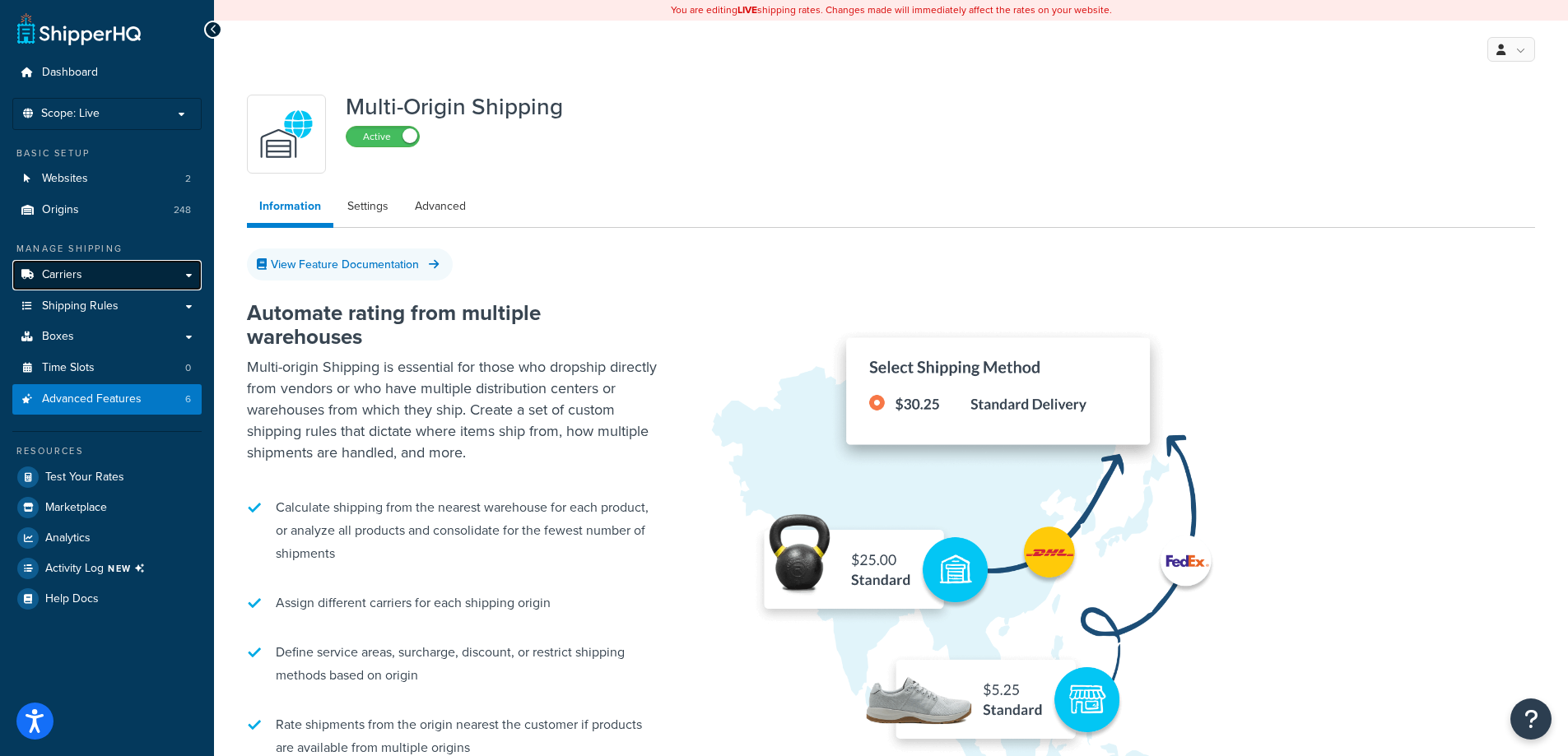
click at [129, 274] on link "Carriers" at bounding box center [107, 276] width 189 height 31
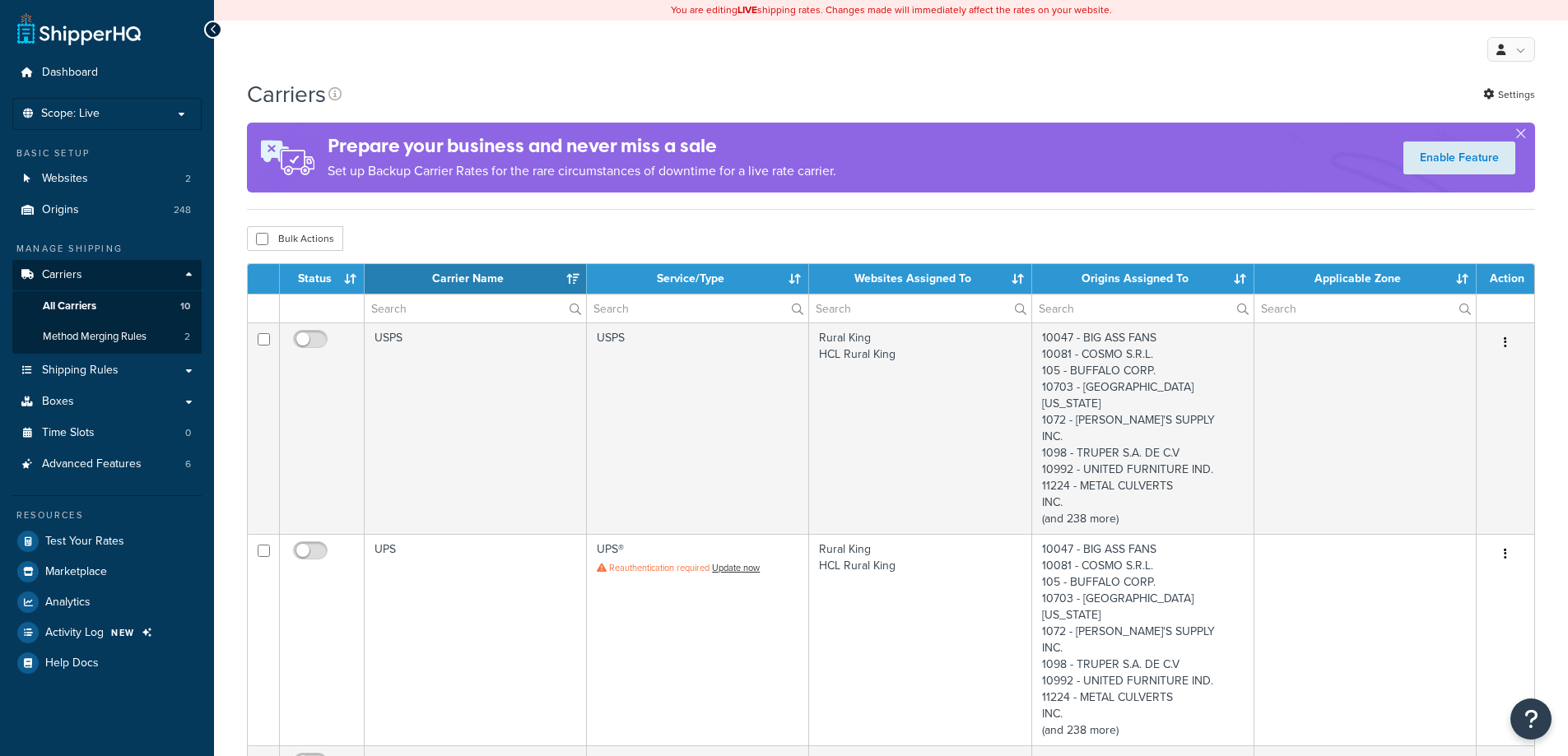
select select "15"
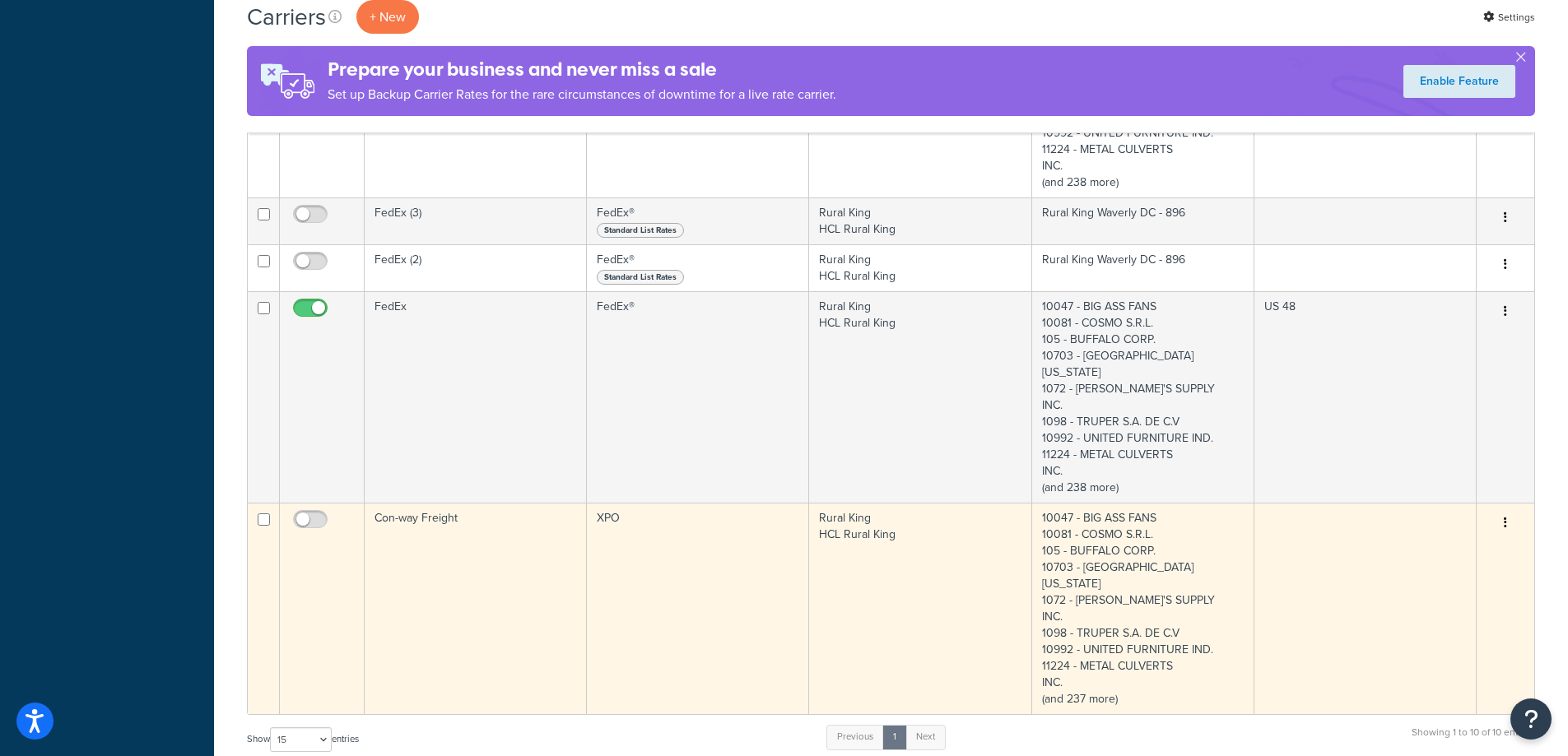
scroll to position [905, 0]
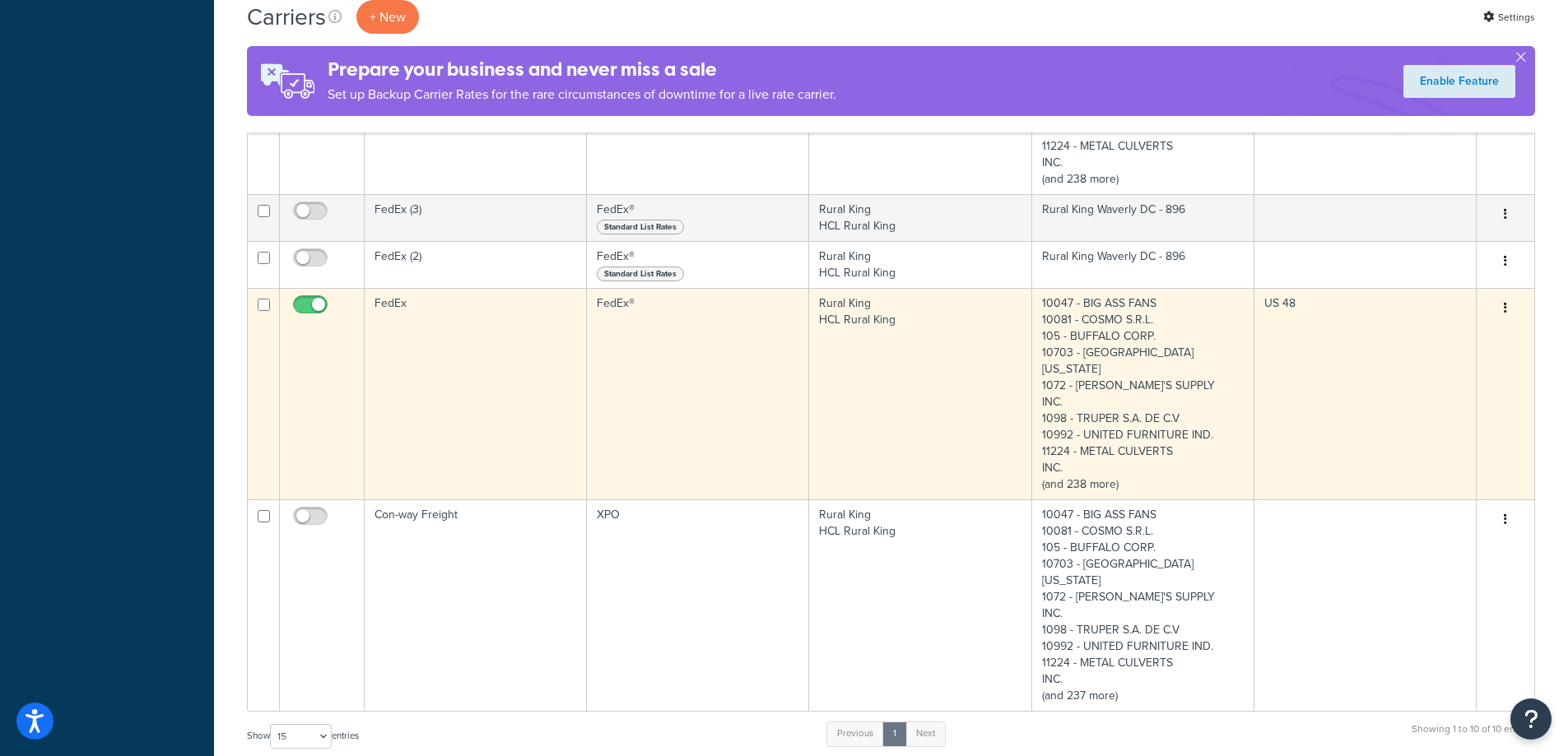
click at [430, 368] on td "FedEx" at bounding box center [476, 394] width 222 height 212
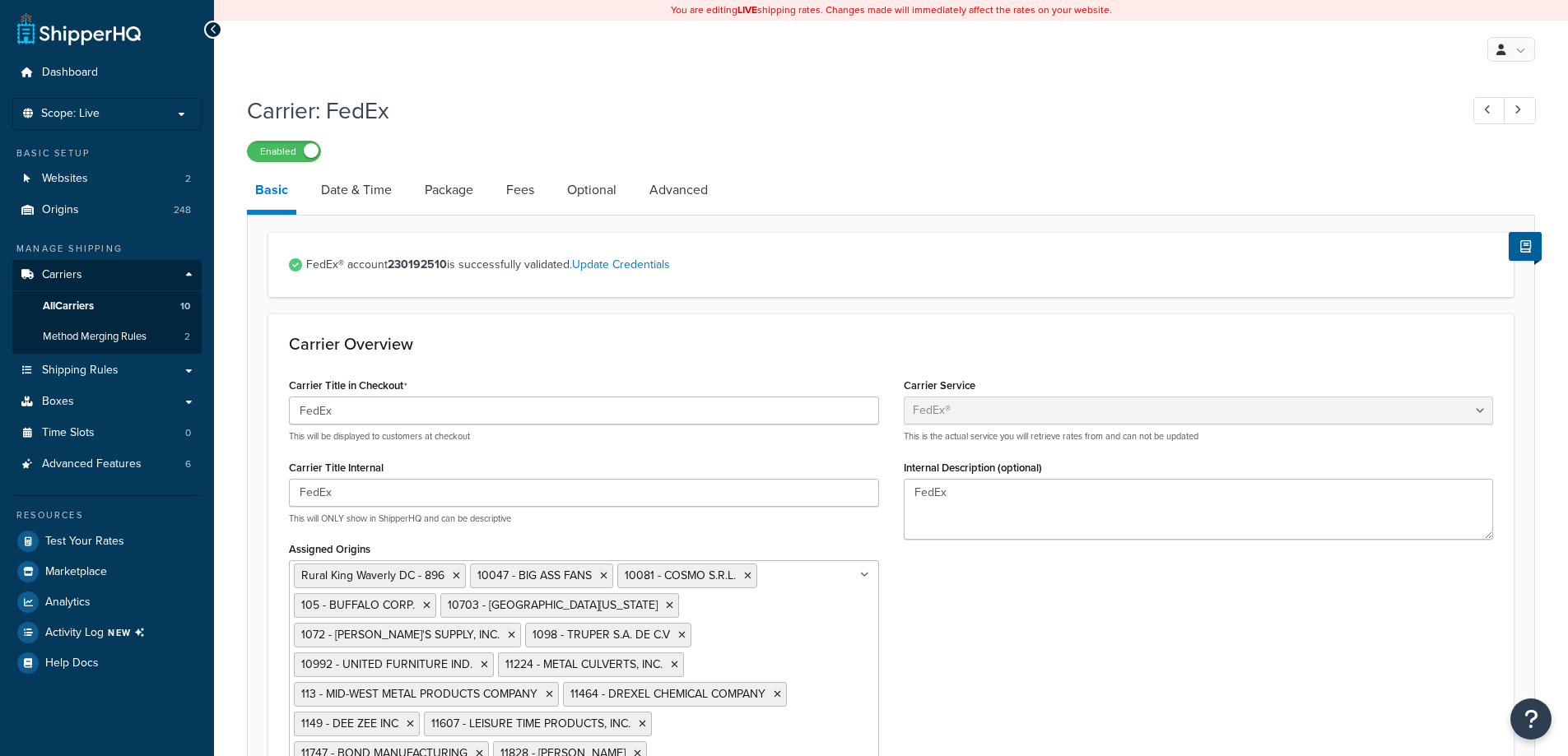
select select "fedEx"
select select "REGULAR_PICKUP"
select select "YOUR_PACKAGING"
click at [353, 200] on link "Date & Time" at bounding box center [356, 190] width 87 height 40
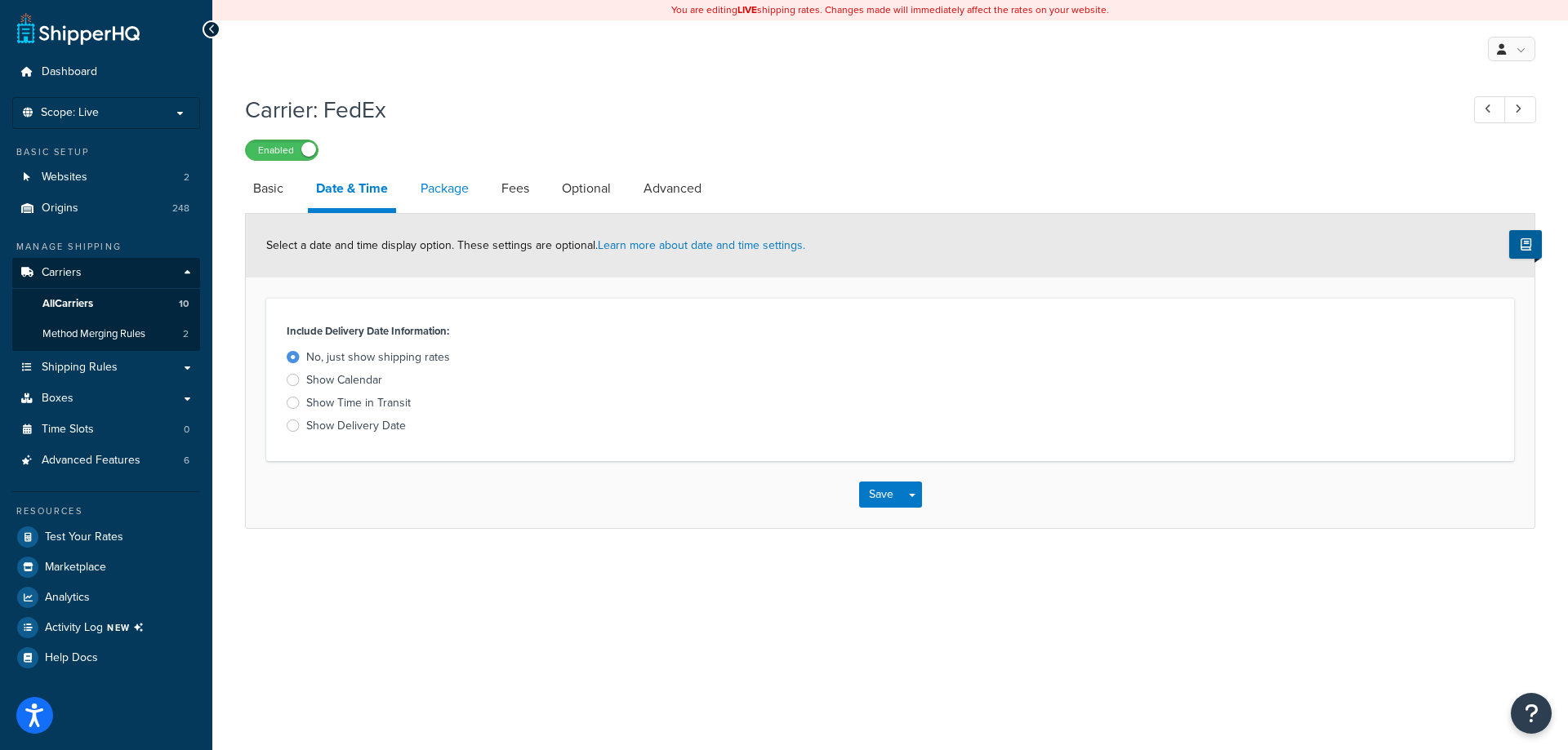
click at [423, 195] on link "Package" at bounding box center [445, 188] width 65 height 39
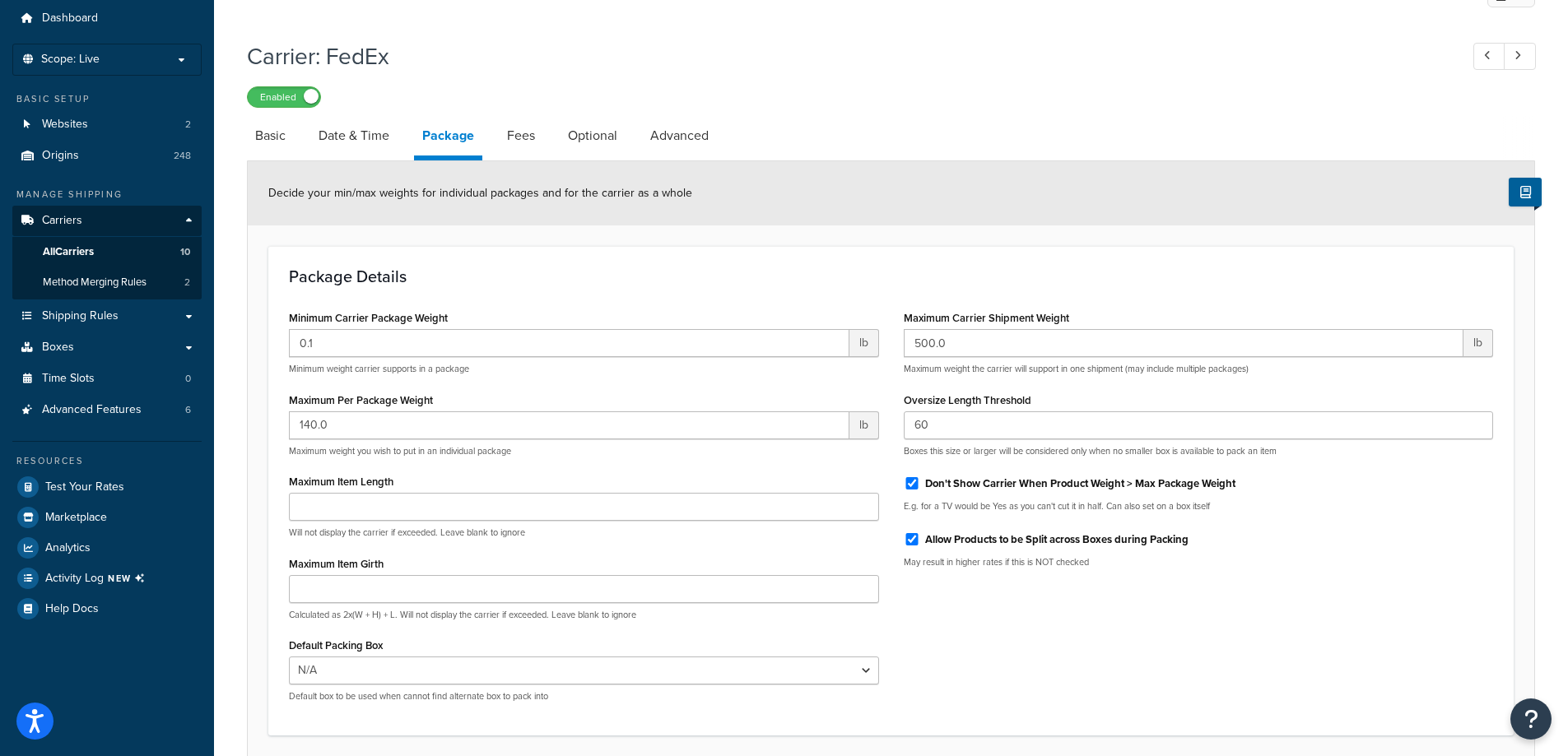
scroll to position [82, 0]
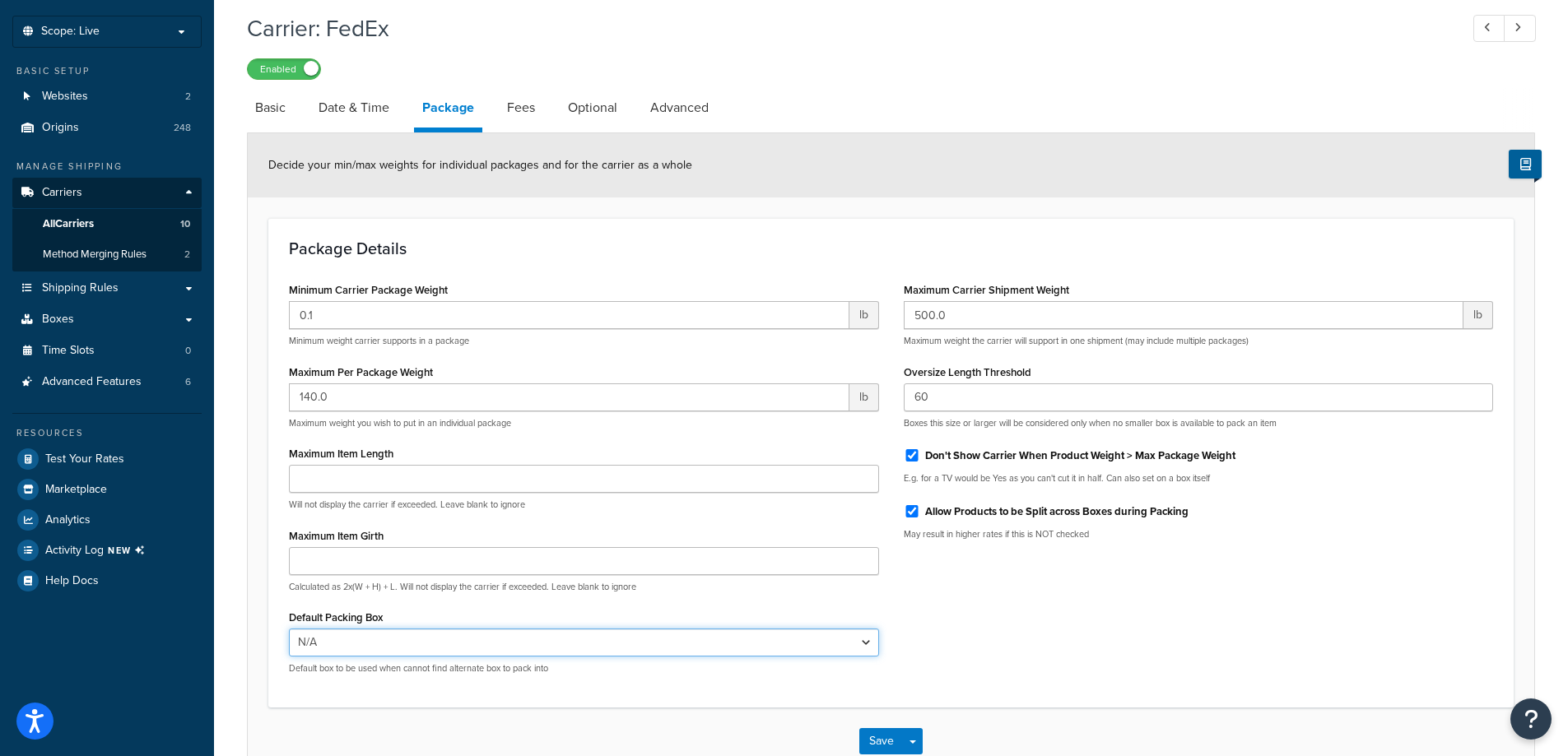
click at [550, 636] on select "N/A Small Box Medium Box Large Box Huge Box XL Box" at bounding box center [583, 642] width 590 height 28
click at [525, 105] on link "Fees" at bounding box center [520, 108] width 44 height 40
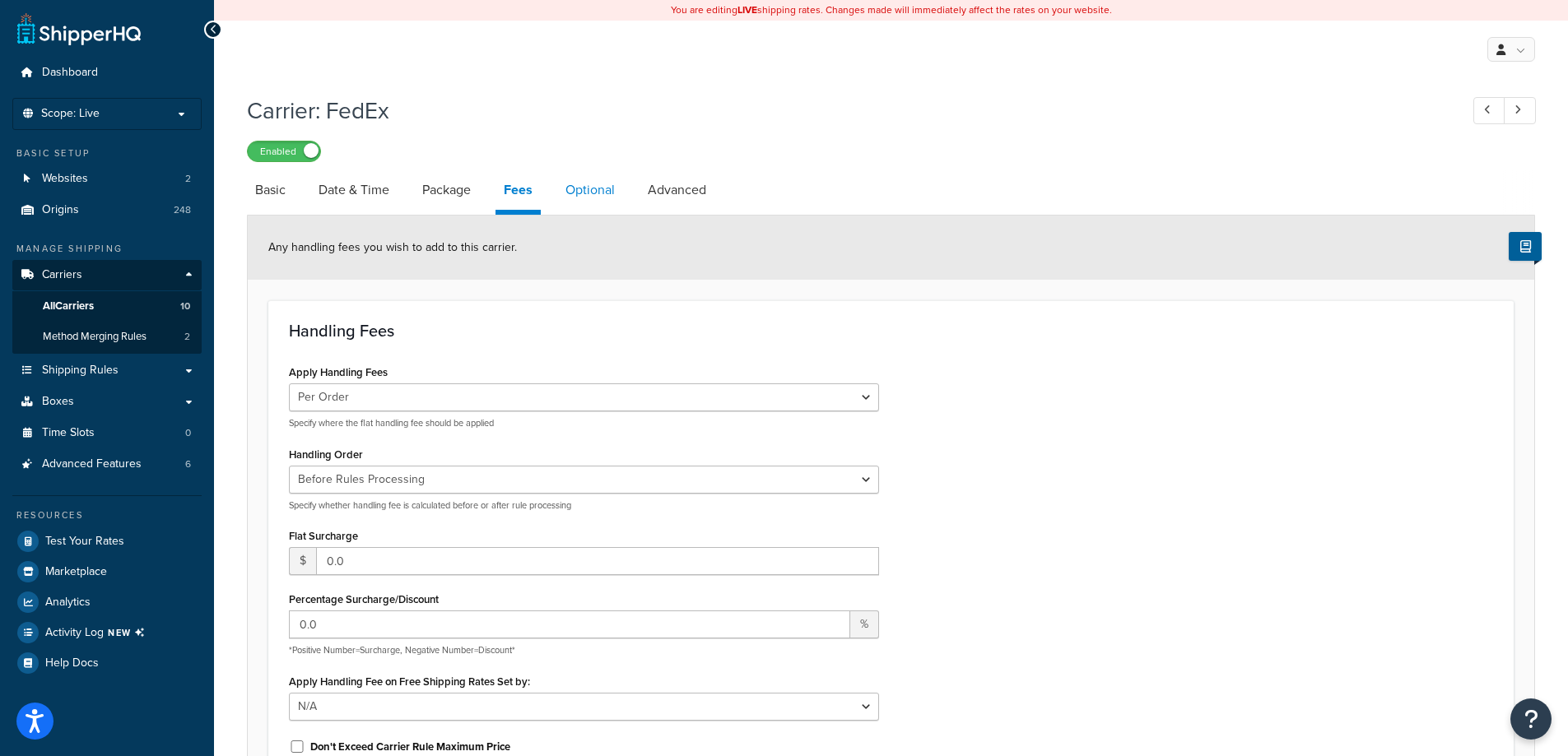
click at [606, 178] on link "Optional" at bounding box center [590, 190] width 66 height 40
select select "residential"
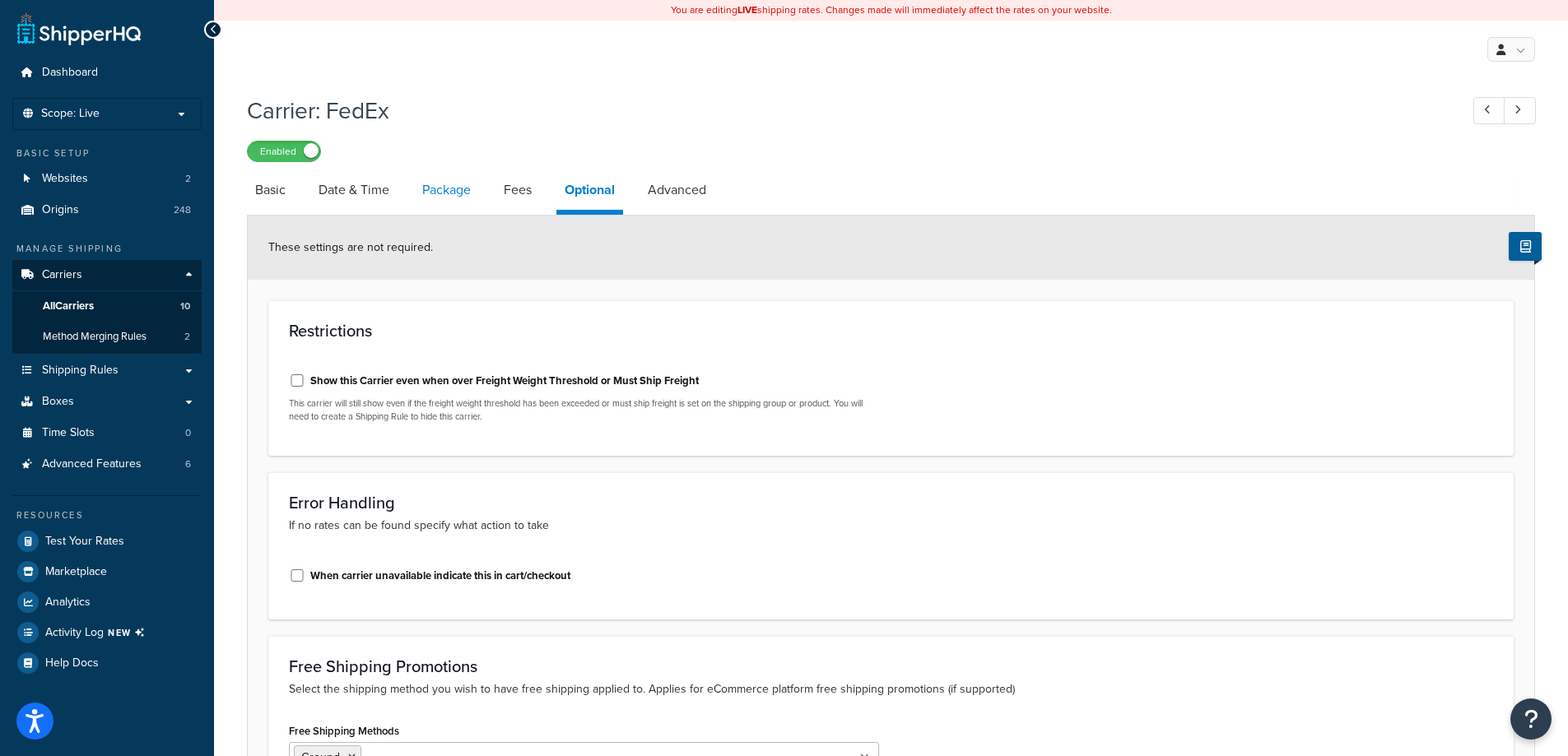
click at [435, 199] on link "Package" at bounding box center [447, 190] width 65 height 40
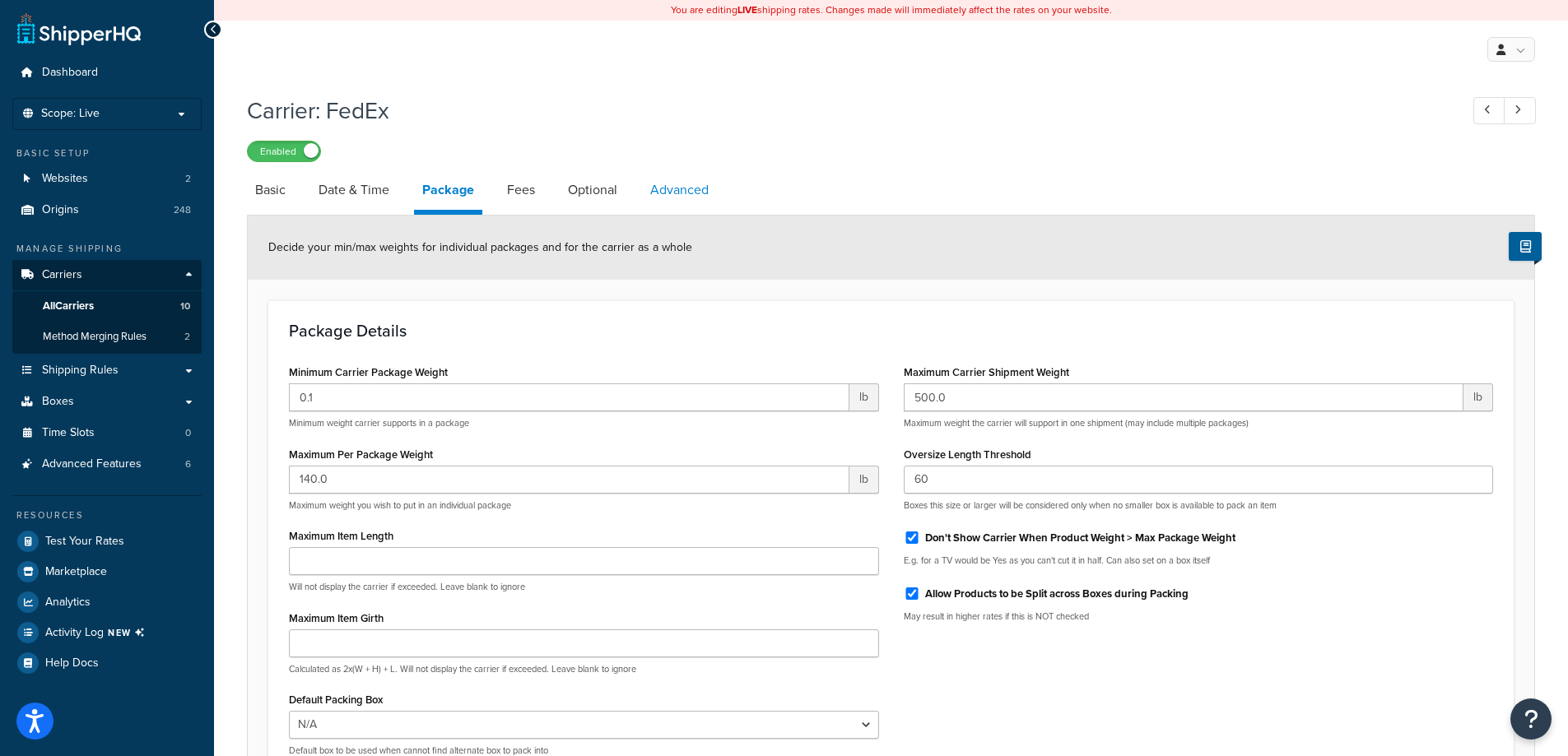
click at [645, 192] on link "Advanced" at bounding box center [679, 190] width 75 height 40
select select "false"
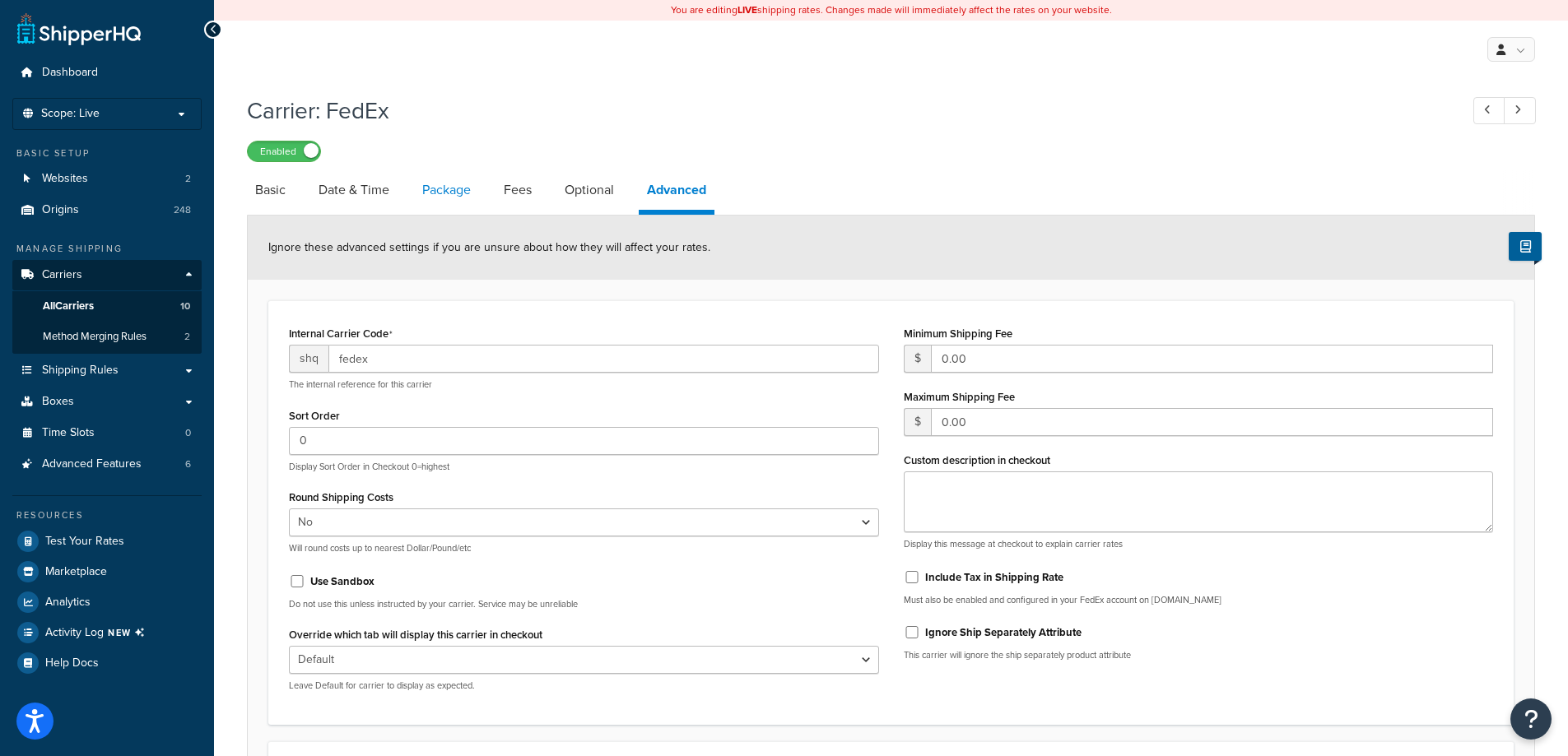
click at [449, 191] on link "Package" at bounding box center [447, 190] width 65 height 40
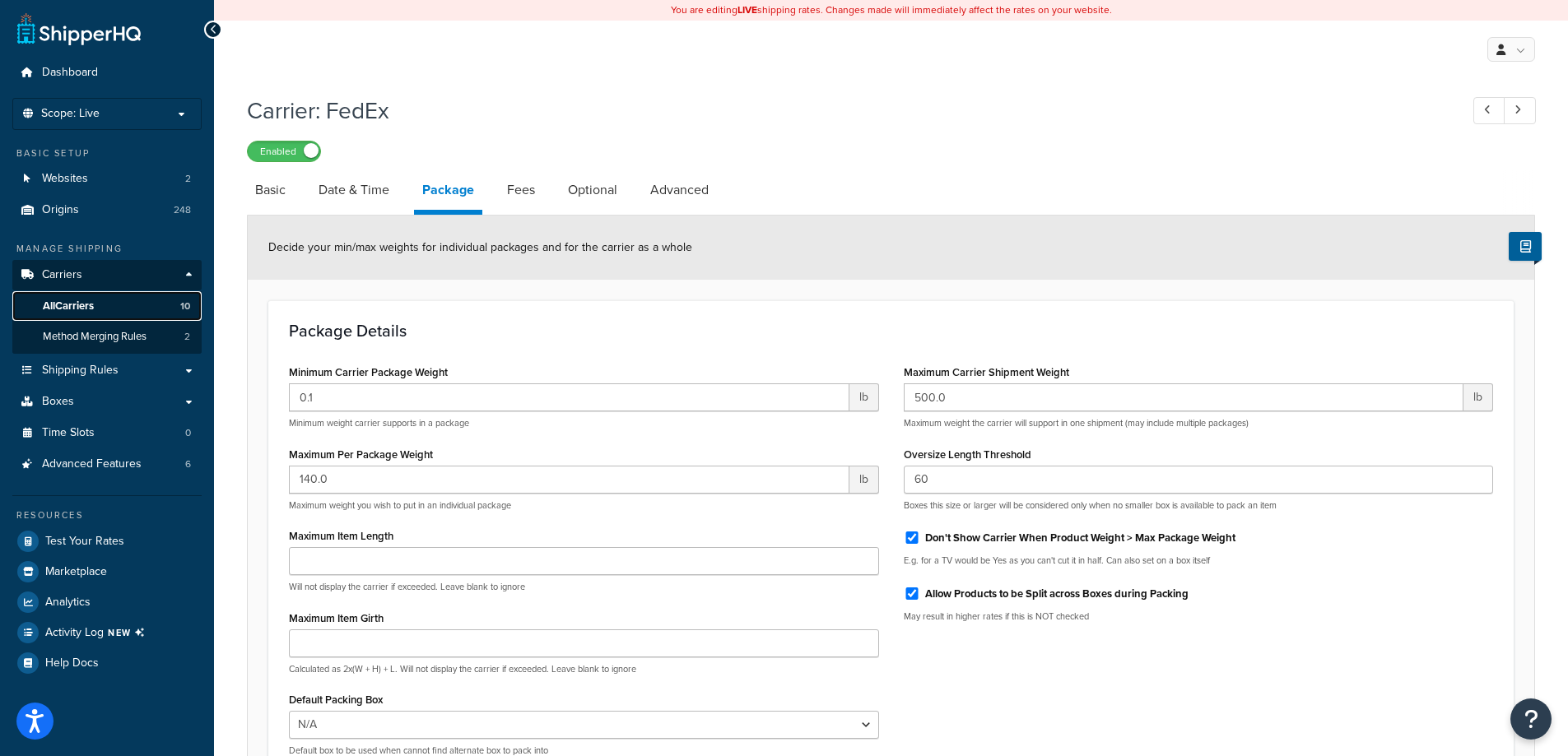
click at [74, 310] on span "All Carriers" at bounding box center [68, 306] width 51 height 14
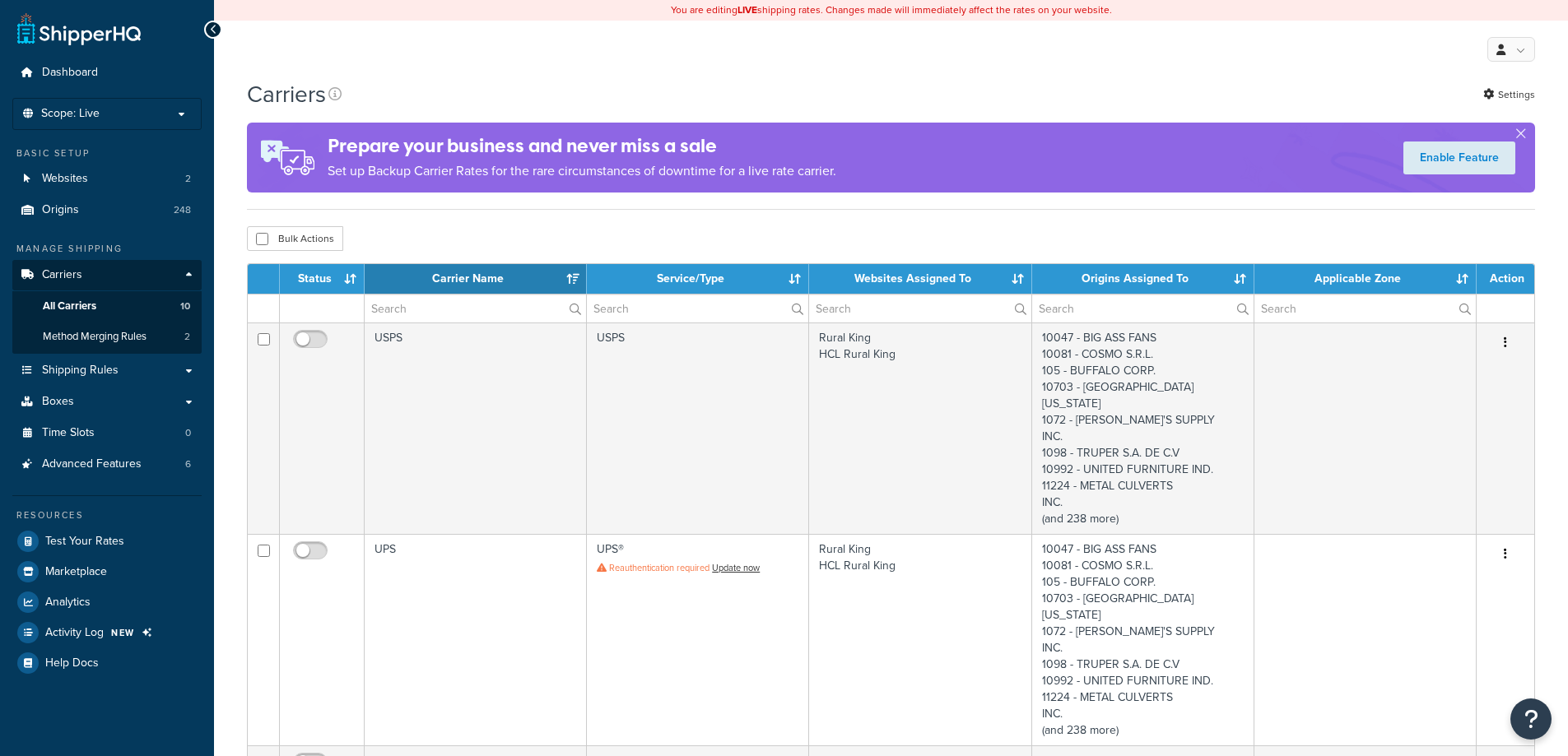
select select "15"
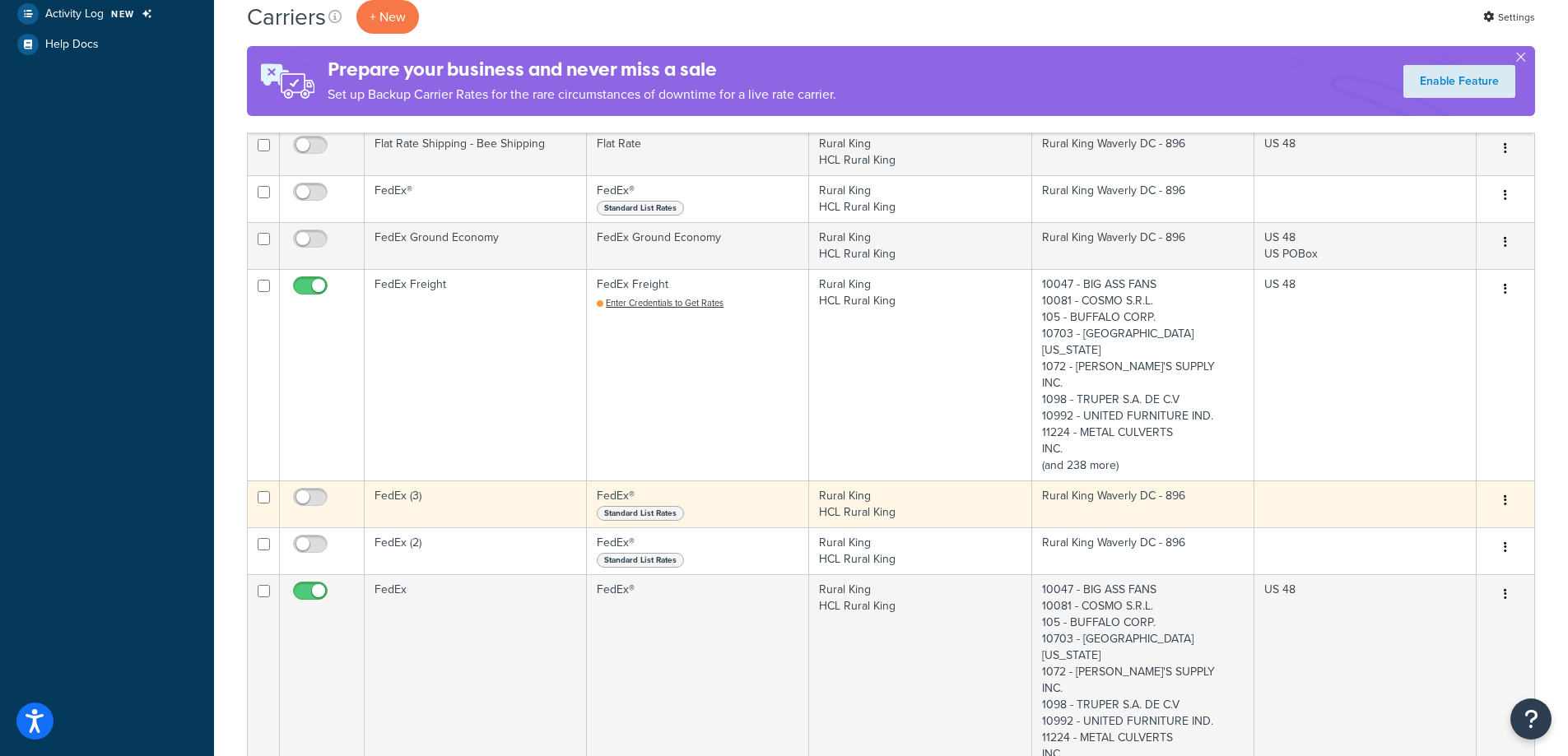
scroll to position [658, 0]
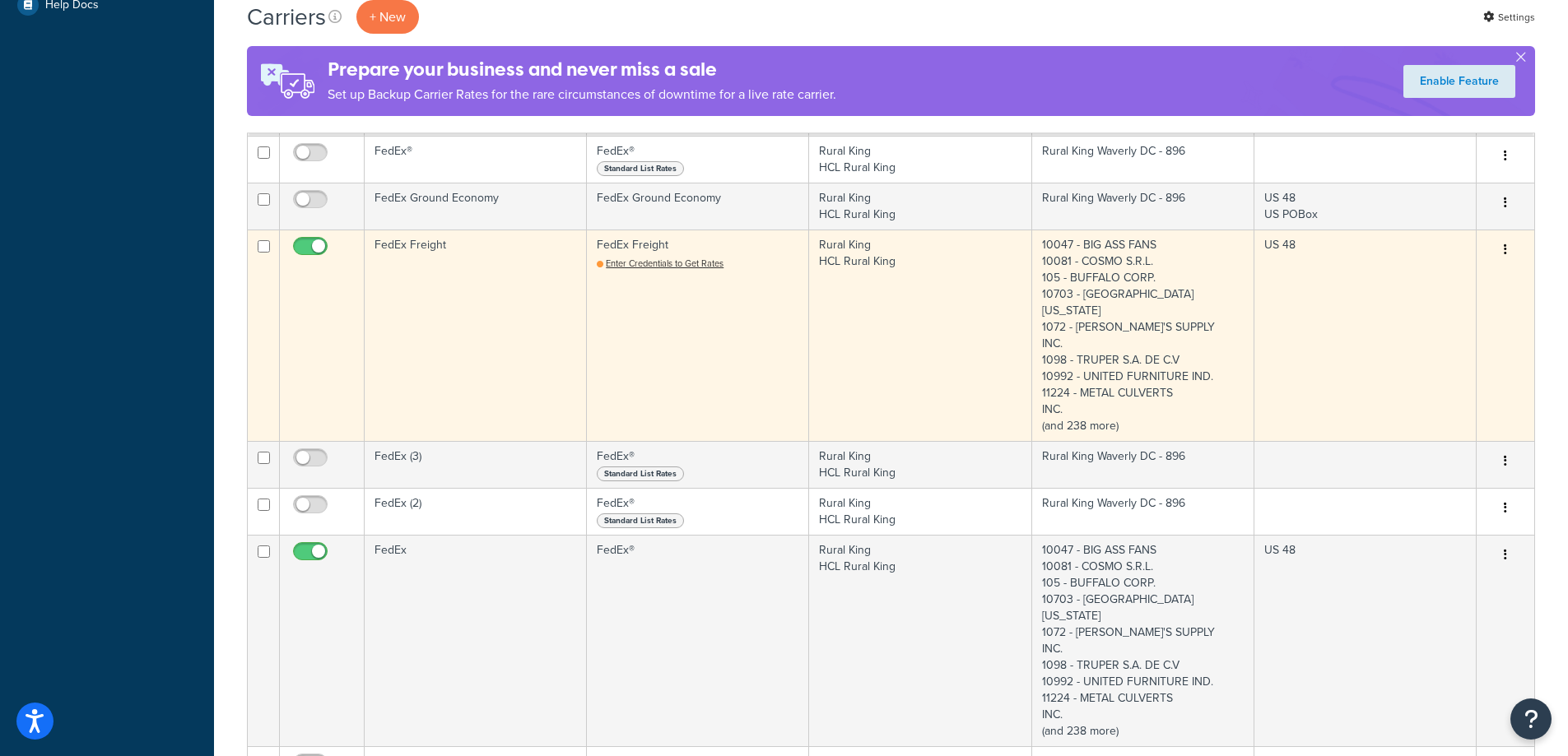
click at [477, 269] on td "FedEx Freight" at bounding box center [476, 335] width 222 height 212
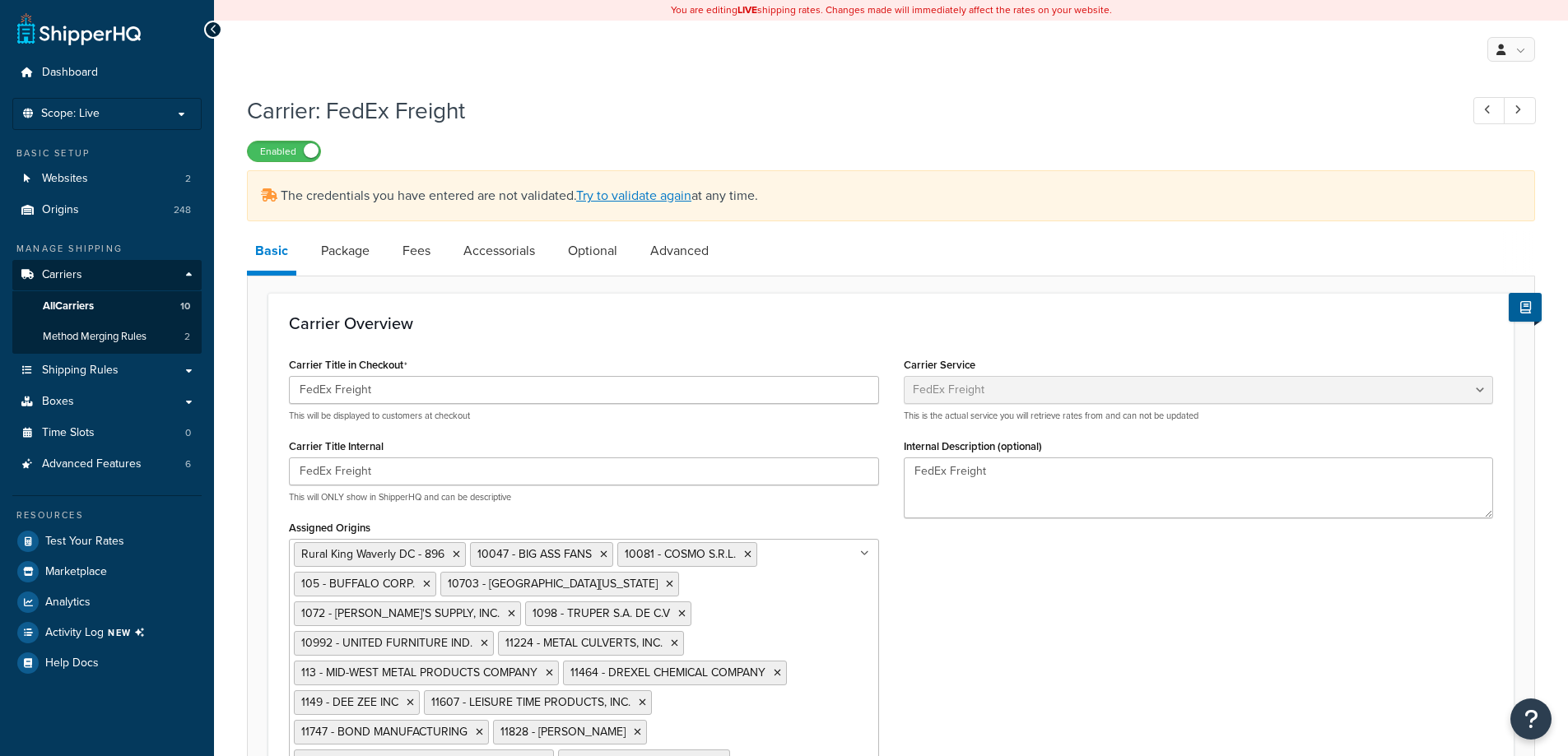
select select "fedExFreight"
click at [335, 252] on link "Package" at bounding box center [345, 251] width 65 height 40
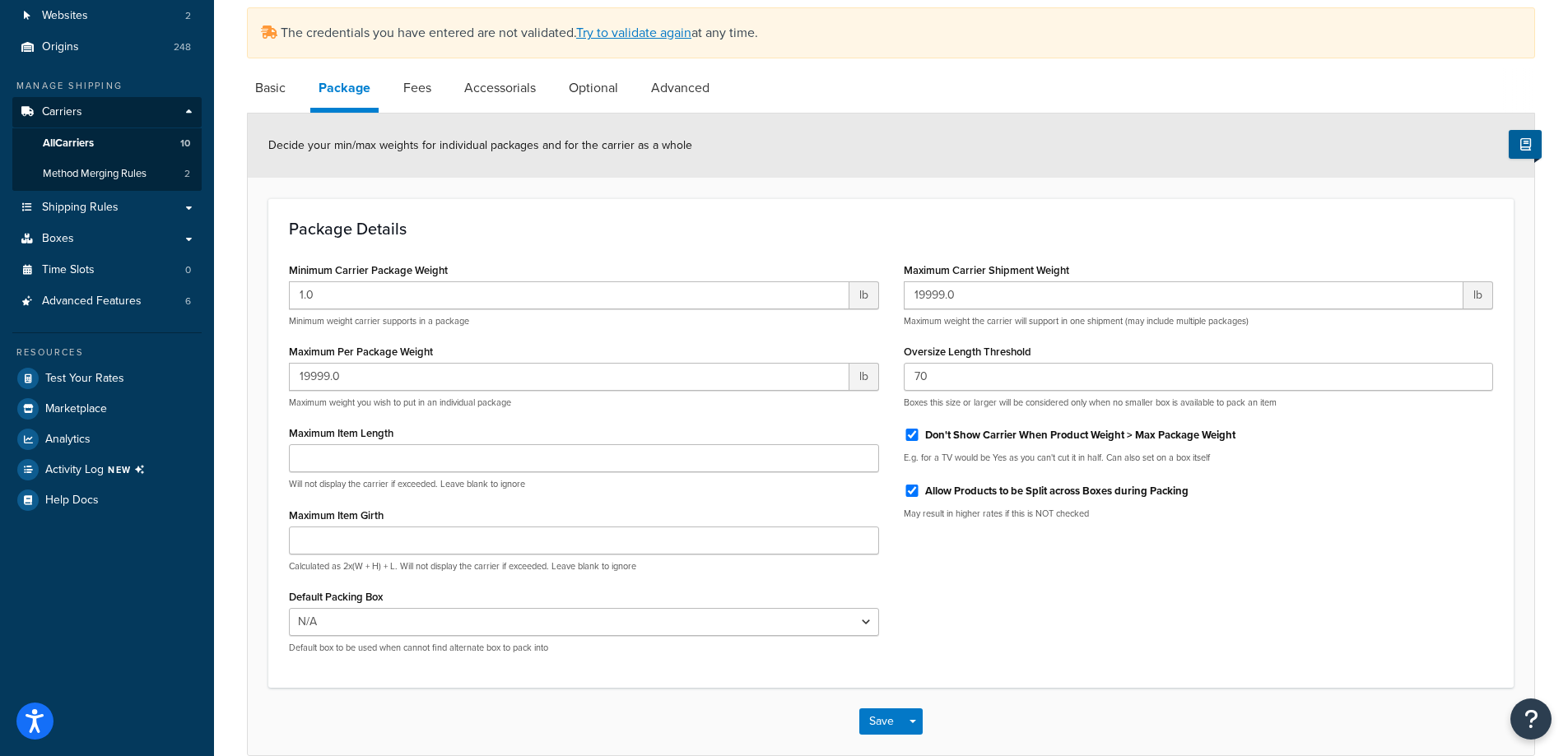
scroll to position [165, 0]
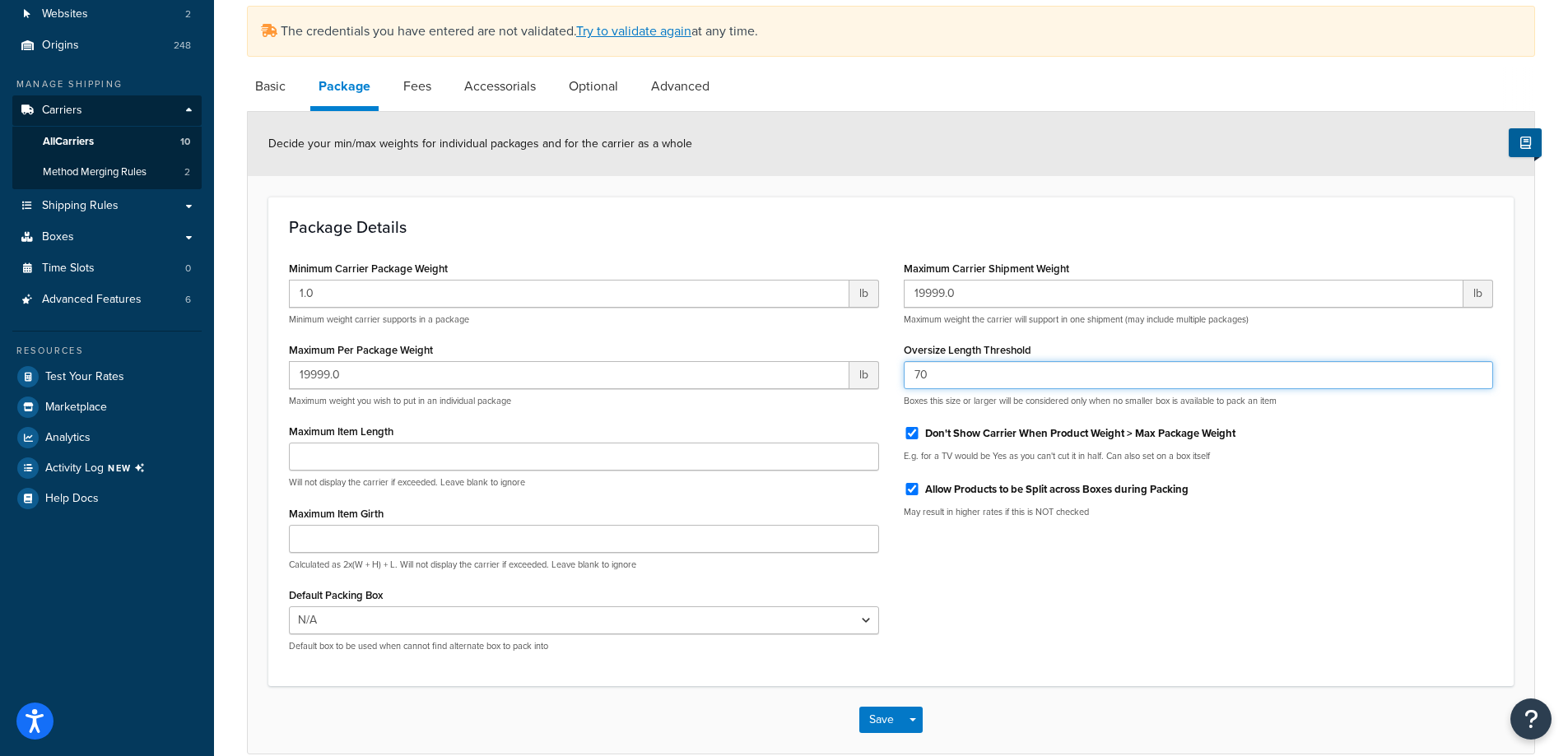
click at [1001, 378] on input "70" at bounding box center [1198, 375] width 590 height 28
click at [675, 88] on link "Advanced" at bounding box center [680, 87] width 75 height 40
select select "false"
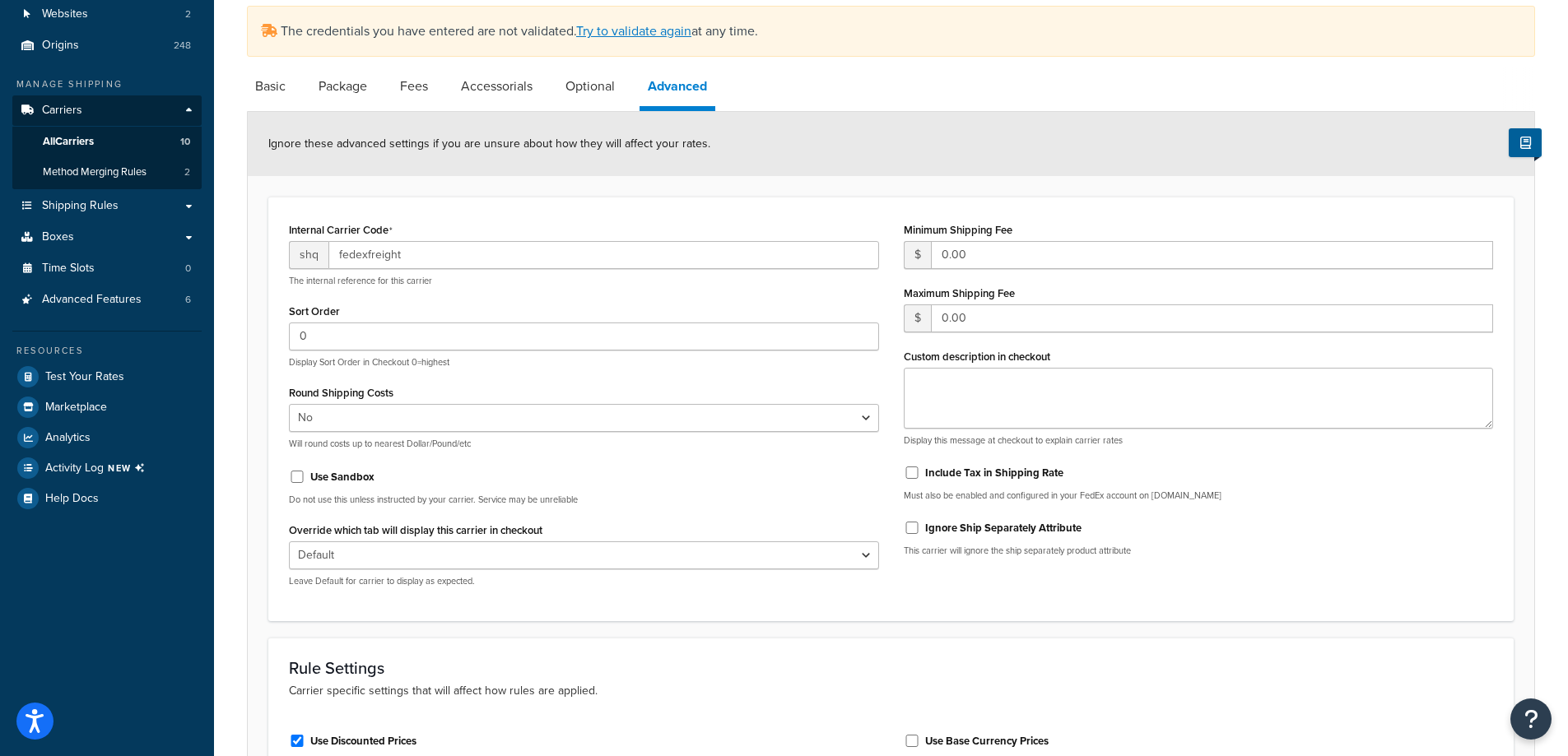
click at [675, 88] on link "Advanced" at bounding box center [677, 89] width 76 height 44
click at [622, 79] on link "Optional" at bounding box center [590, 87] width 66 height 40
select select "55"
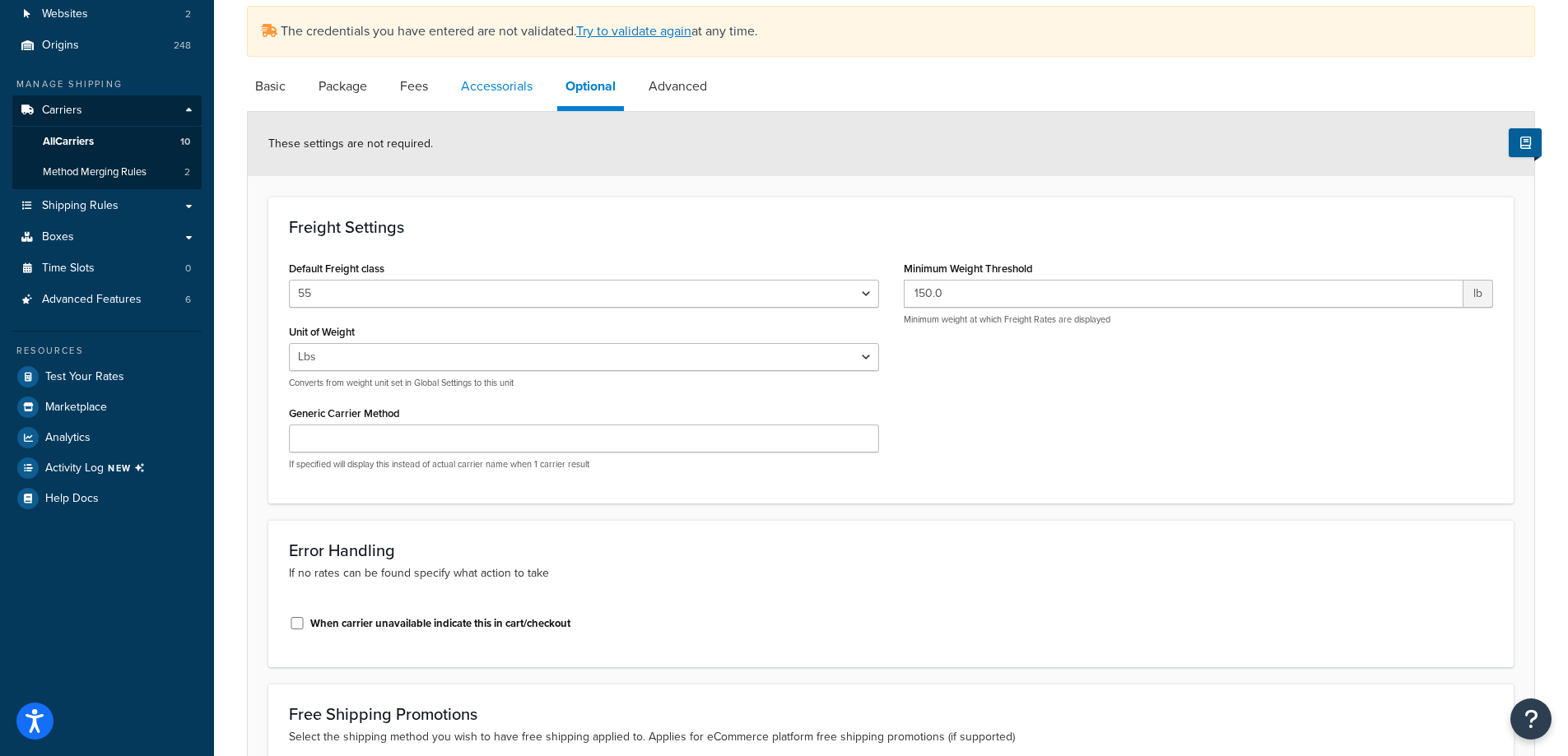
click at [520, 95] on link "Accessorials" at bounding box center [496, 87] width 88 height 40
select select "residential"
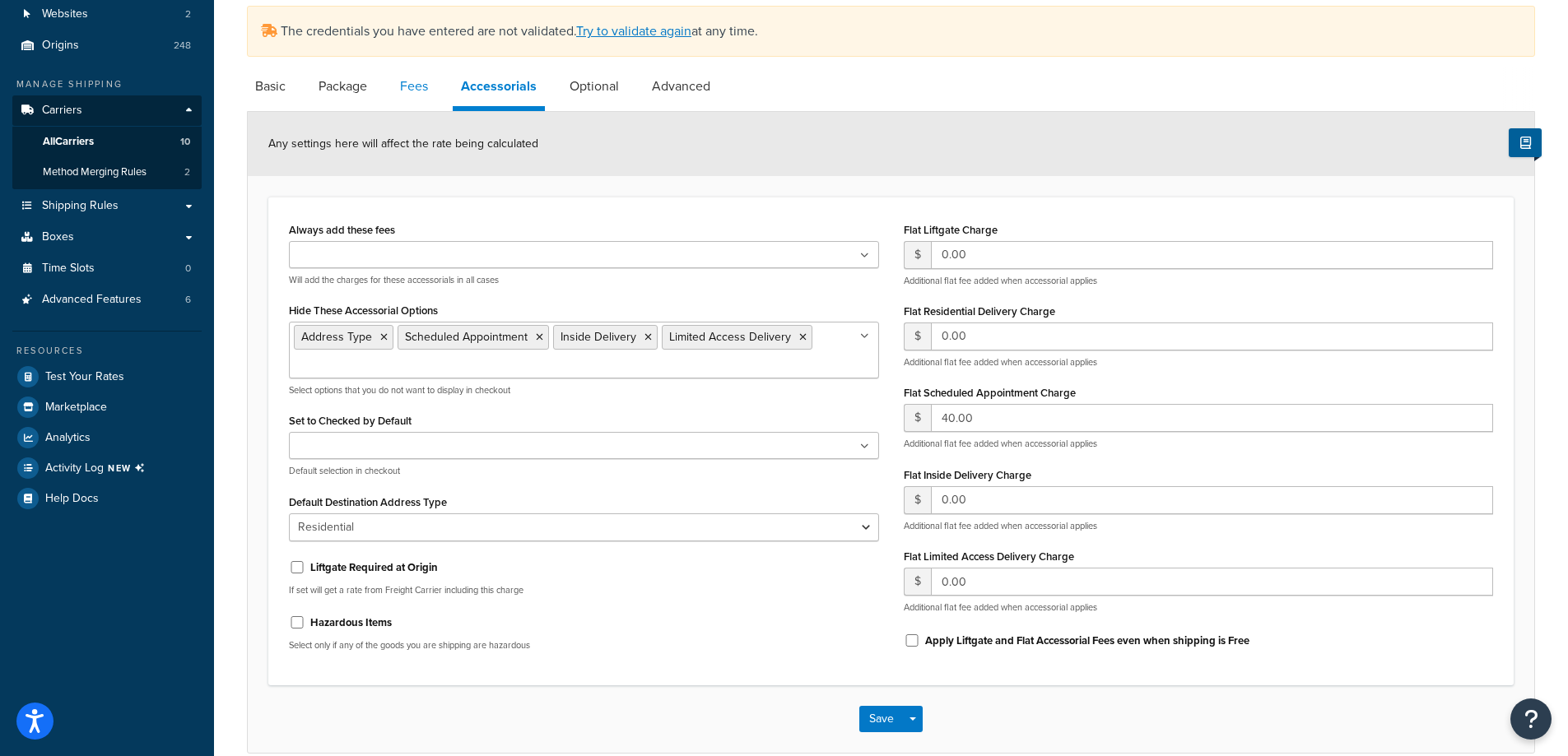
click at [408, 88] on link "Fees" at bounding box center [413, 87] width 44 height 40
select select "AFTER"
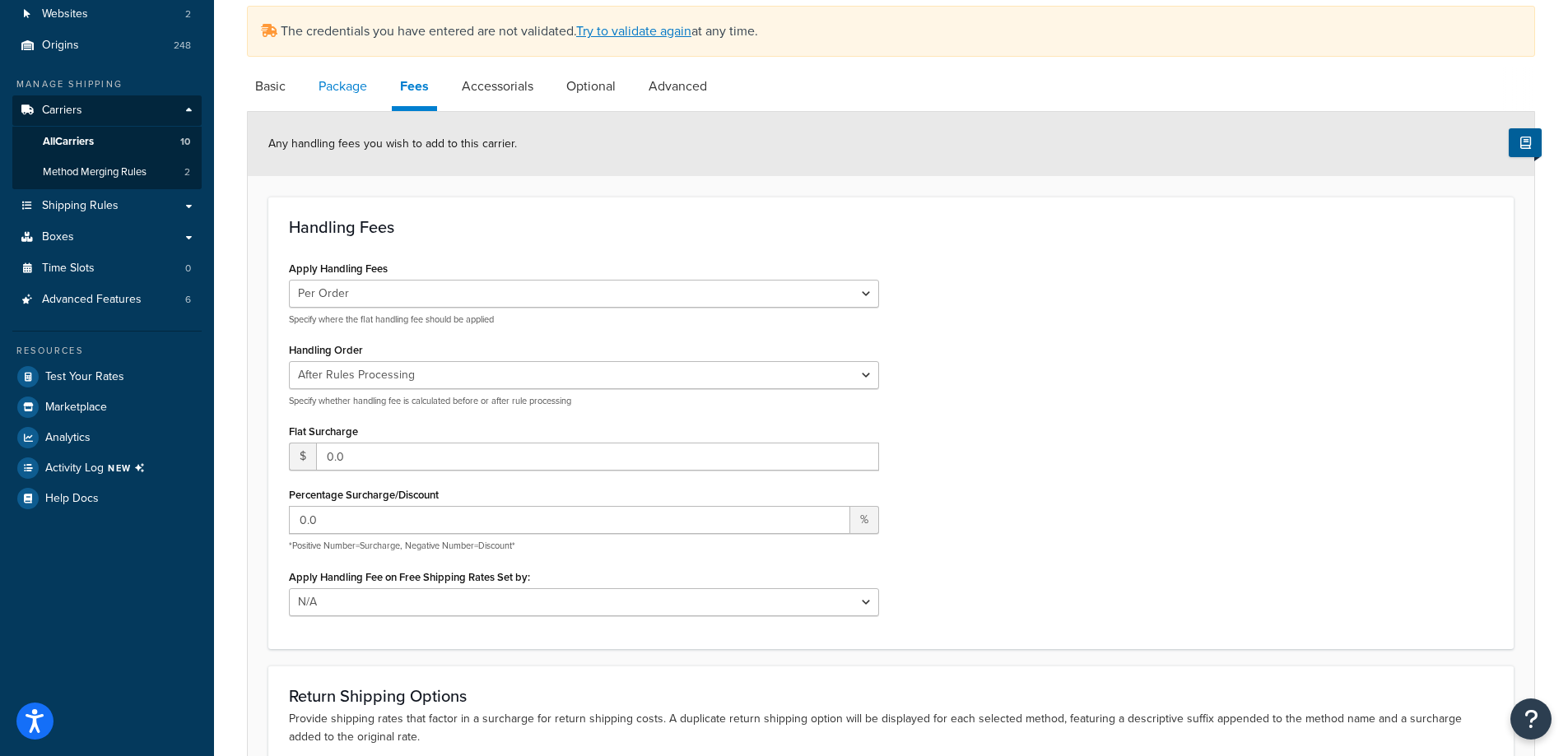
click at [345, 92] on link "Package" at bounding box center [343, 87] width 65 height 40
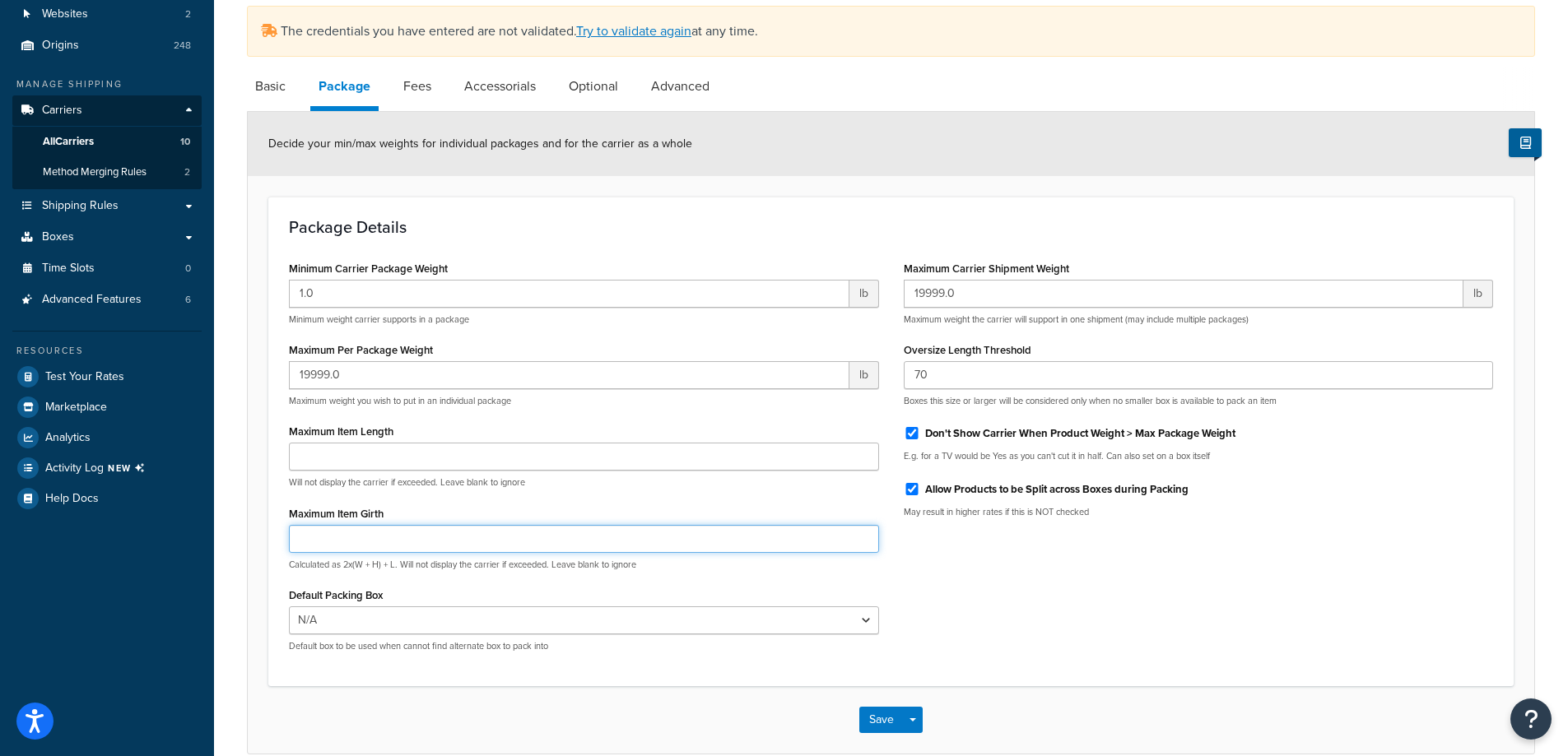
click at [564, 545] on input "Maximum Item Girth" at bounding box center [583, 539] width 590 height 28
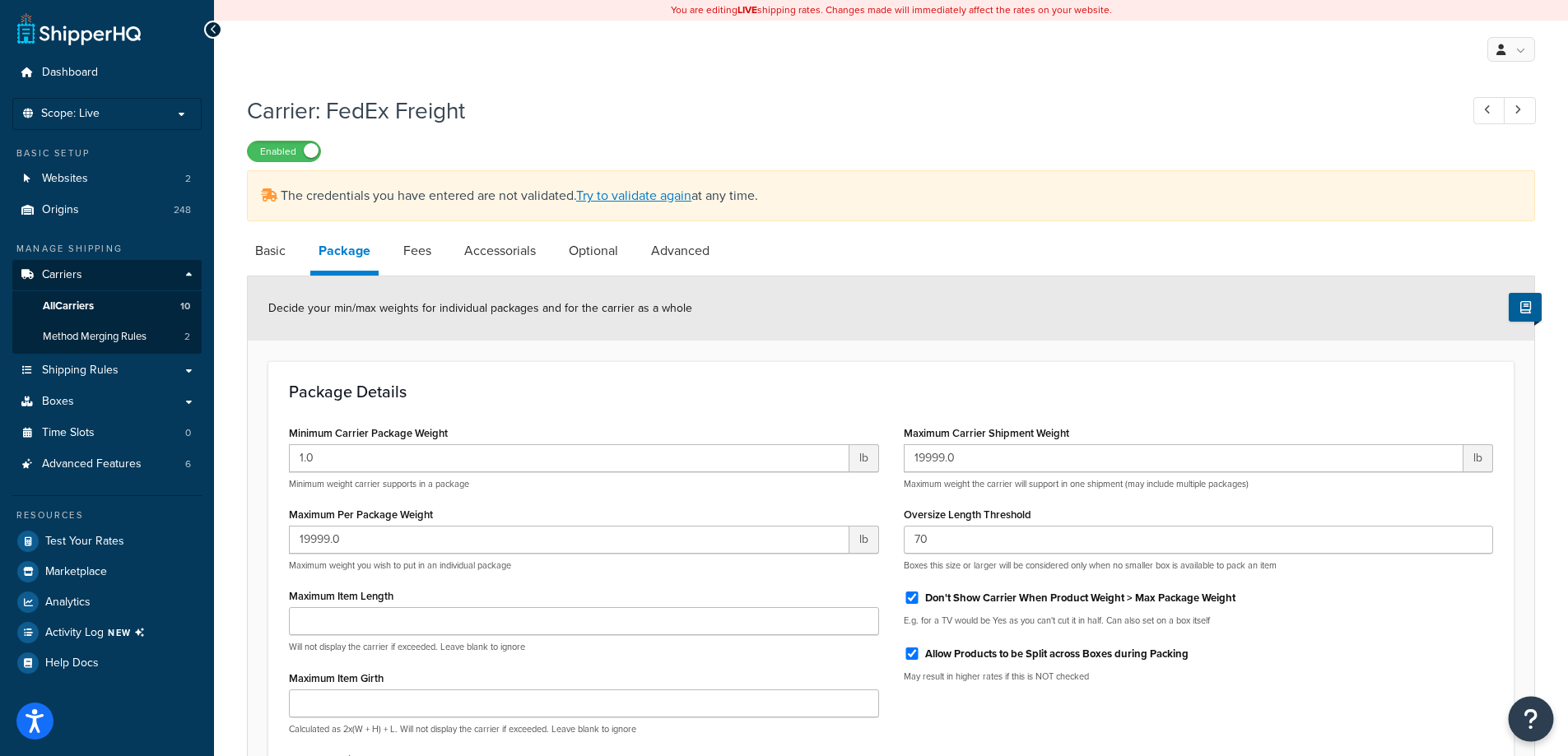
click at [1538, 712] on button "Open Resource Center" at bounding box center [1531, 720] width 45 height 45
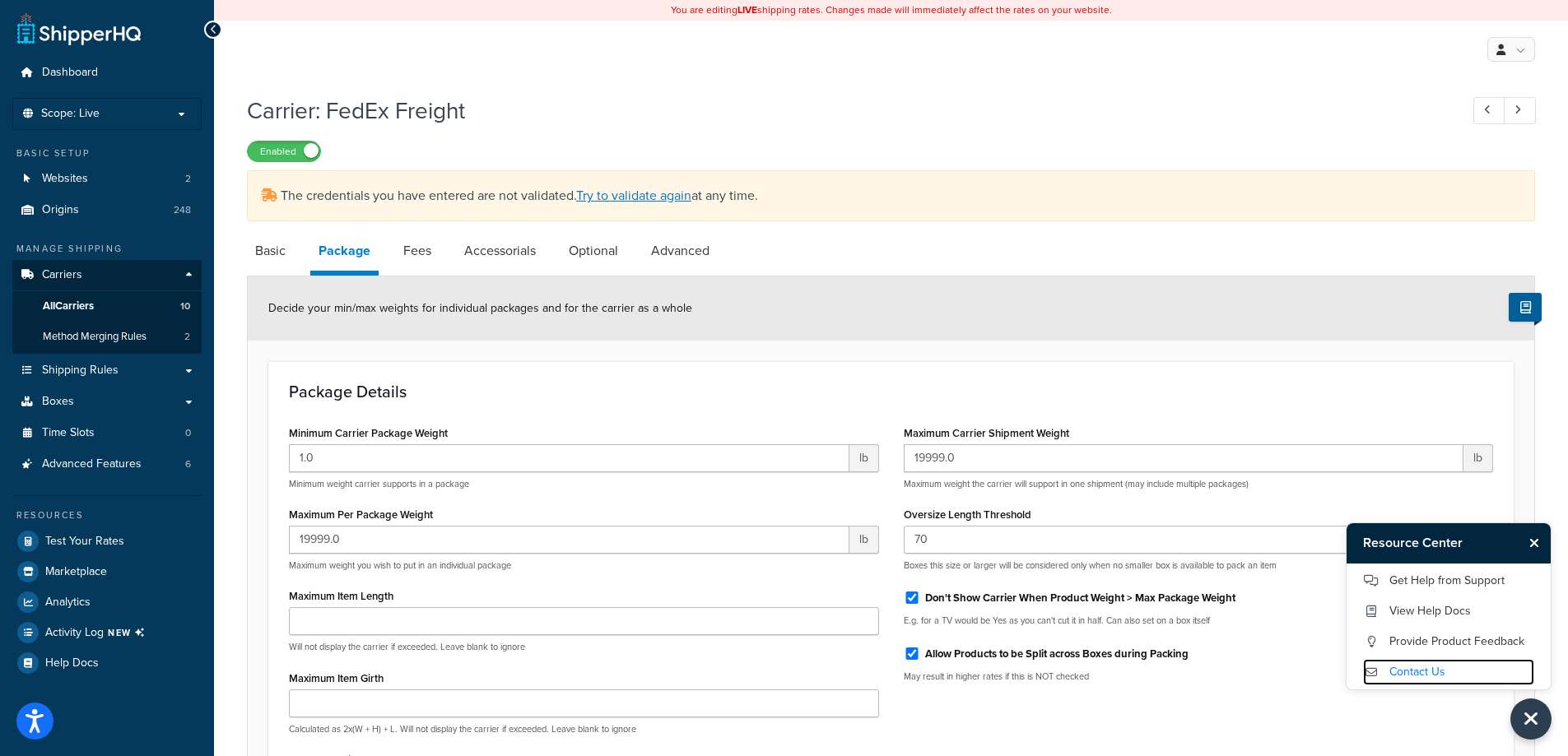
click at [1474, 664] on link "Contact Us" at bounding box center [1448, 672] width 171 height 26
click at [1442, 612] on link "View Help Docs" at bounding box center [1448, 611] width 171 height 26
